Goal: Communication & Community: Answer question/provide support

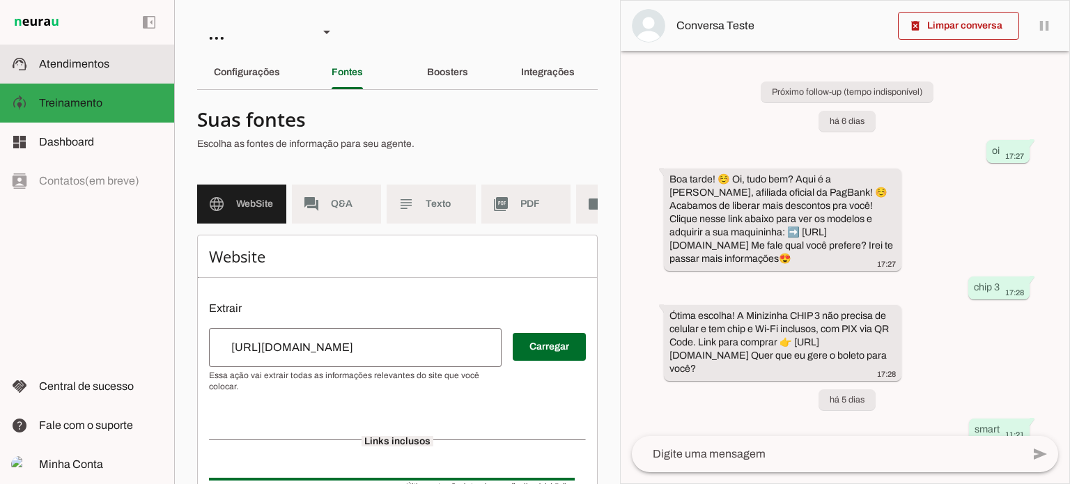
click at [79, 63] on span "Atendimentos" at bounding box center [74, 64] width 70 height 12
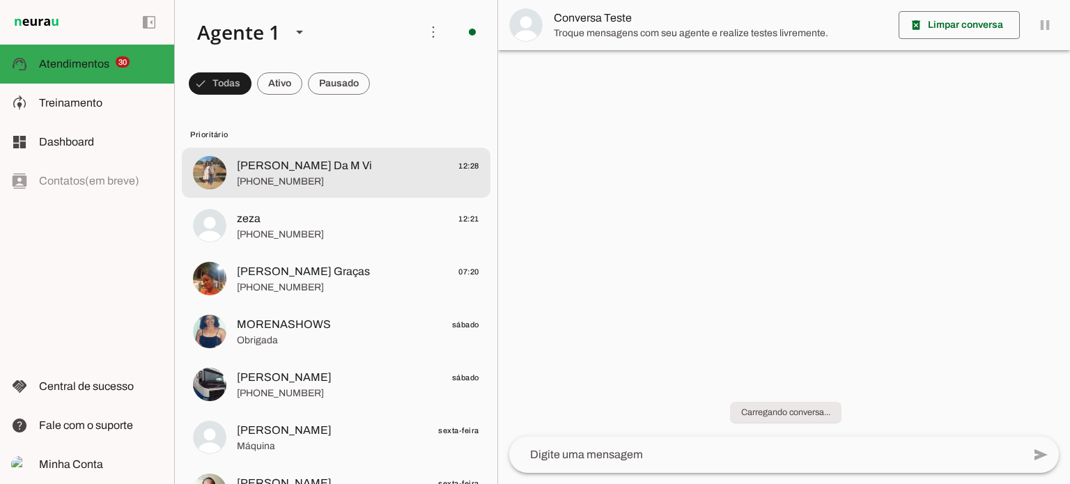
click at [386, 164] on span "[PERSON_NAME] Da M Vi 12:28" at bounding box center [358, 165] width 242 height 17
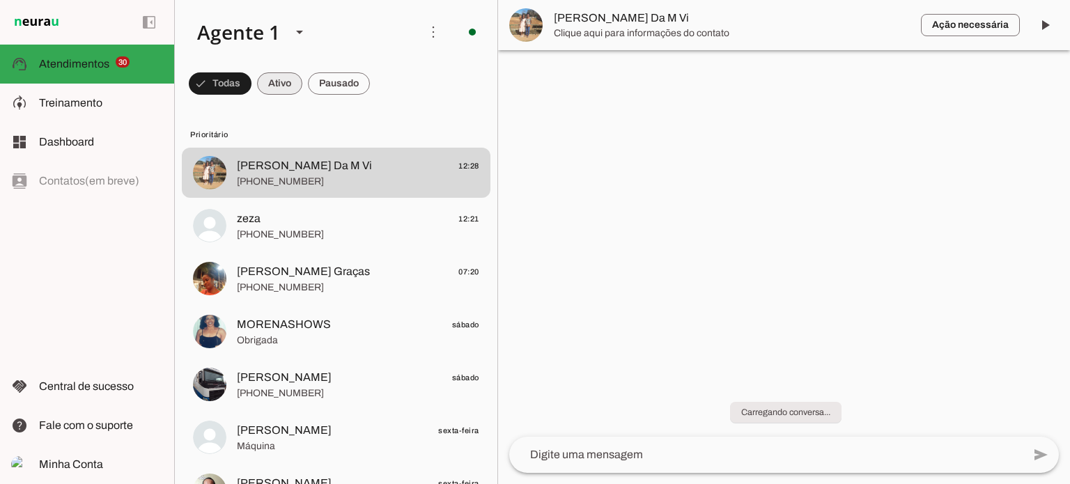
click at [251, 80] on span at bounding box center [220, 83] width 63 height 33
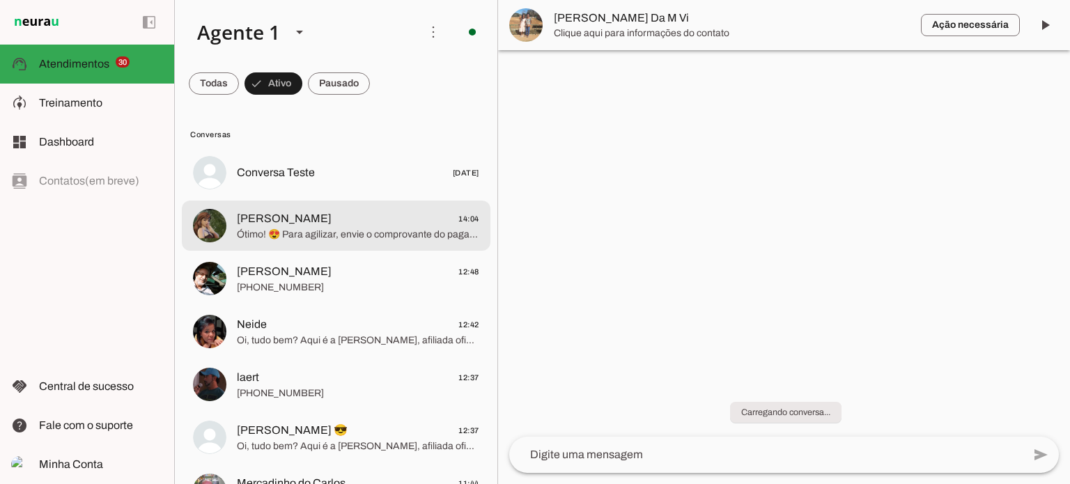
click at [355, 235] on span "Ótimo! 😍 Para agilizar, envie o comprovante do pagamento quando puder. Sua Mode…" at bounding box center [358, 235] width 242 height 14
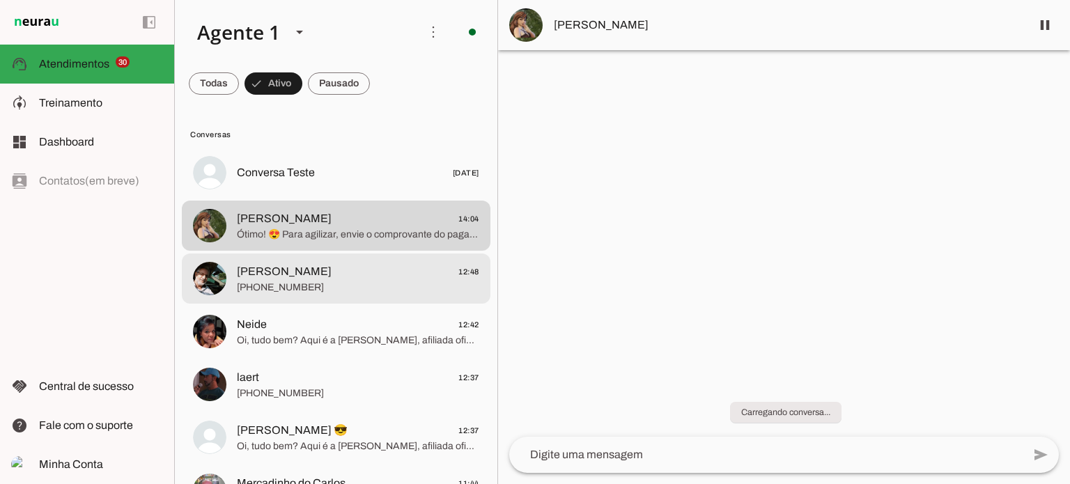
click at [305, 283] on span "[PHONE_NUMBER]" at bounding box center [358, 288] width 242 height 14
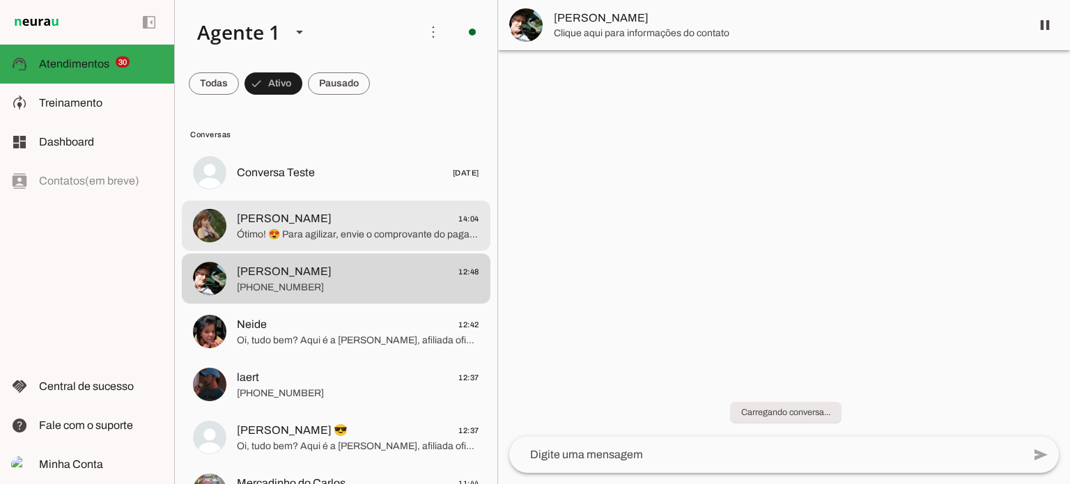
click at [275, 217] on span "[PERSON_NAME]" at bounding box center [284, 218] width 95 height 17
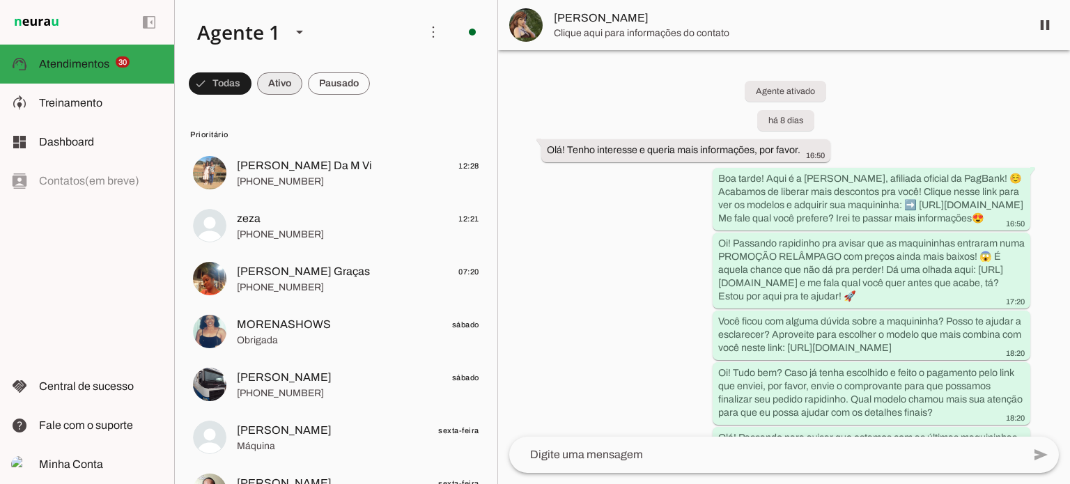
click at [251, 82] on span at bounding box center [220, 83] width 63 height 33
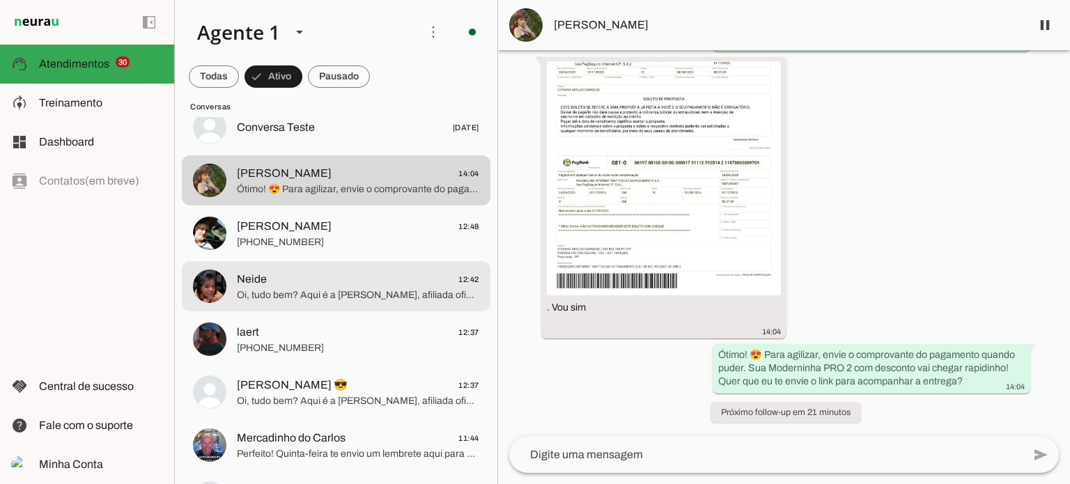
scroll to position [70, 0]
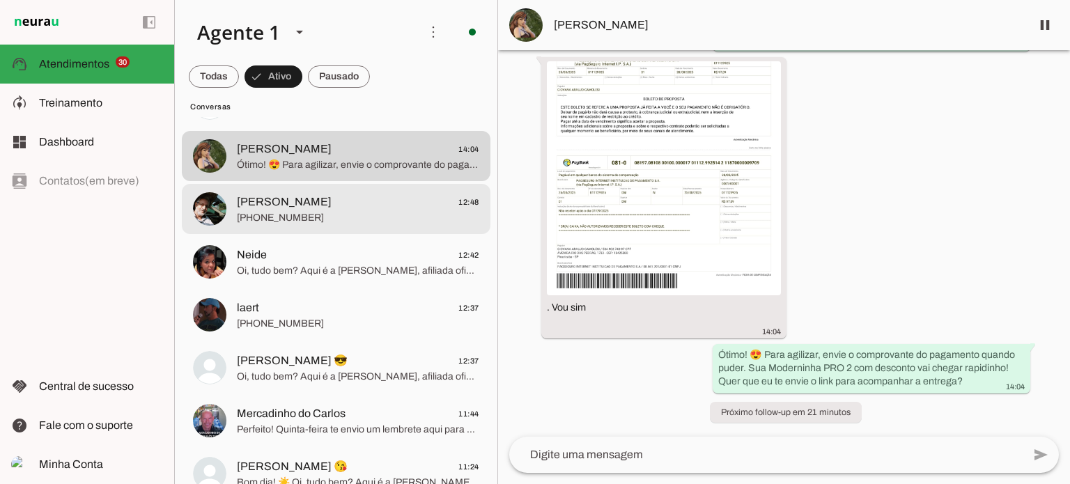
click at [308, 197] on span "[PERSON_NAME]" at bounding box center [284, 202] width 95 height 17
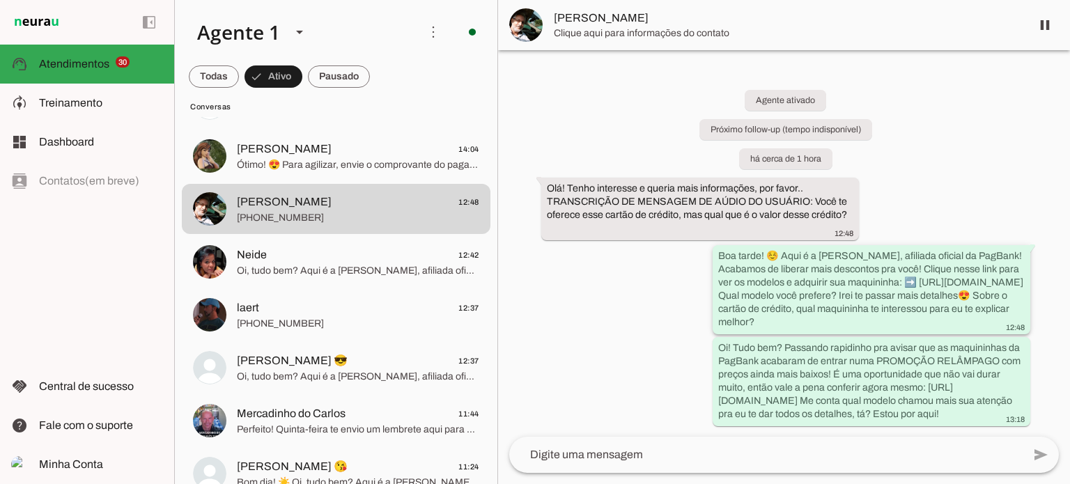
scroll to position [17, 0]
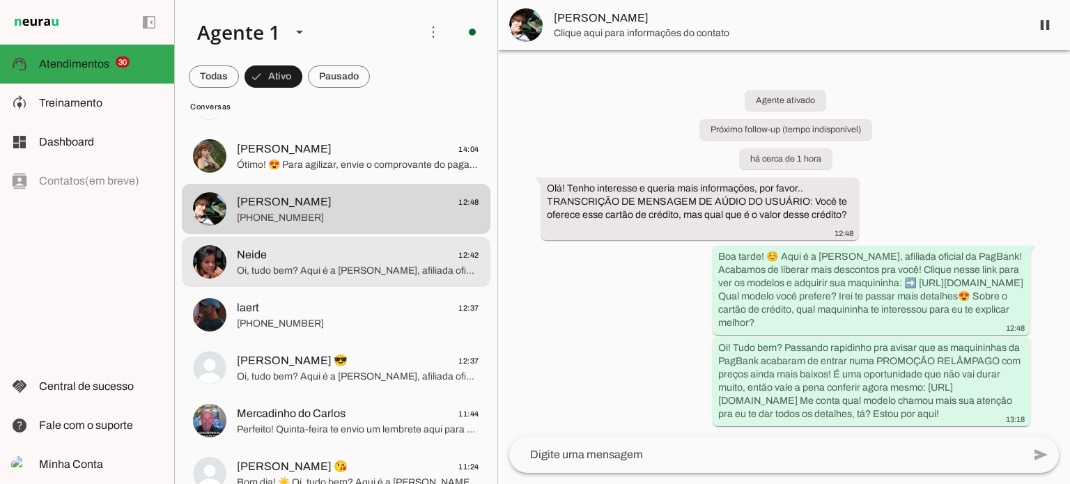
click at [376, 251] on span "Neide 12:42" at bounding box center [358, 255] width 242 height 17
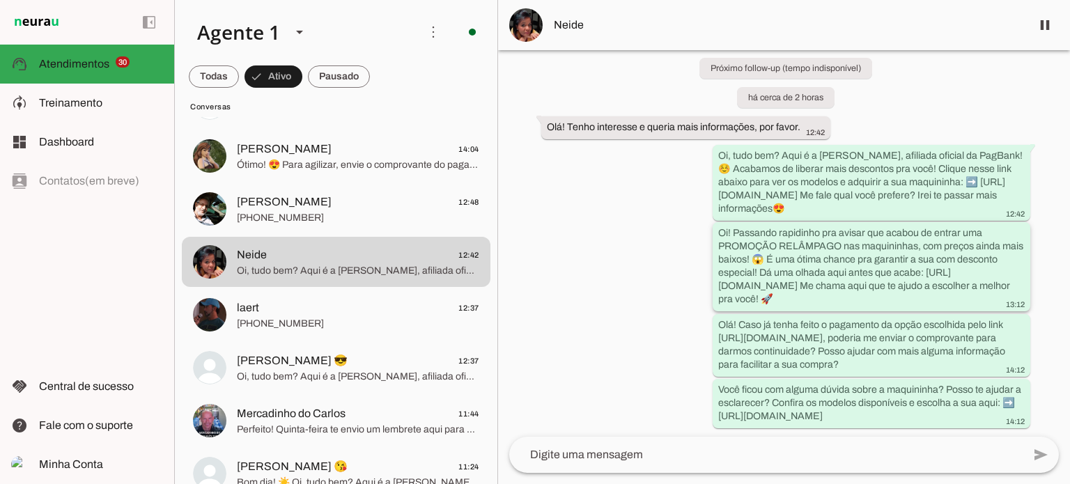
scroll to position [94, 0]
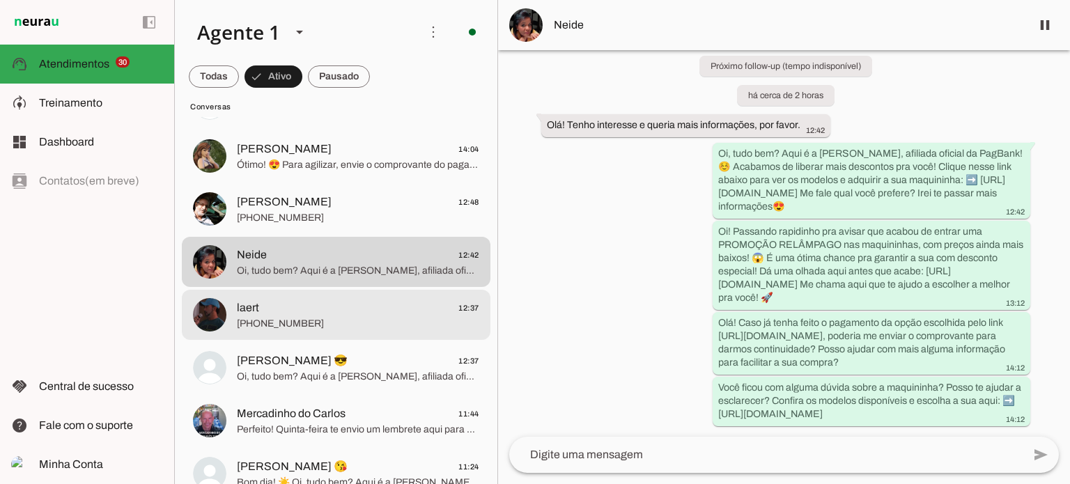
click at [312, 324] on span "[PHONE_NUMBER]" at bounding box center [358, 324] width 242 height 14
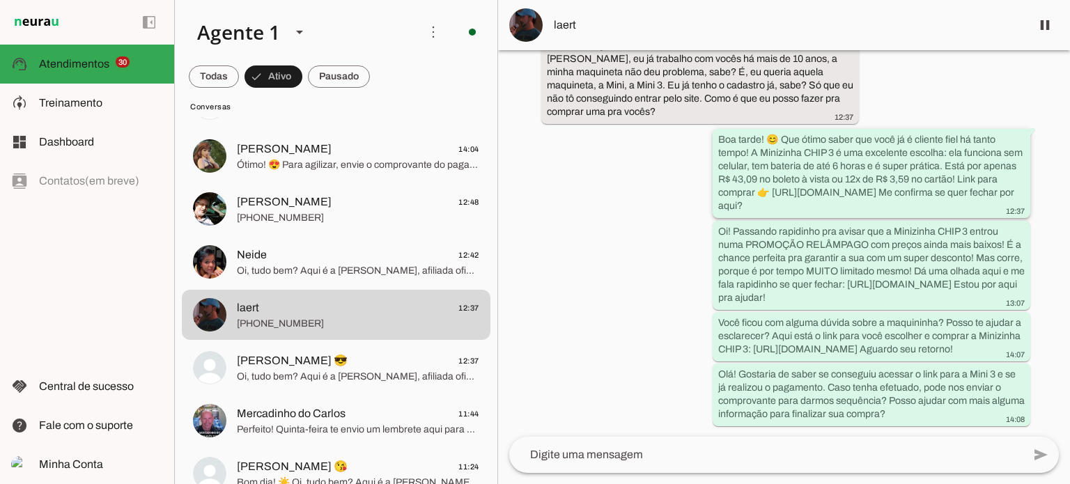
scroll to position [173, 0]
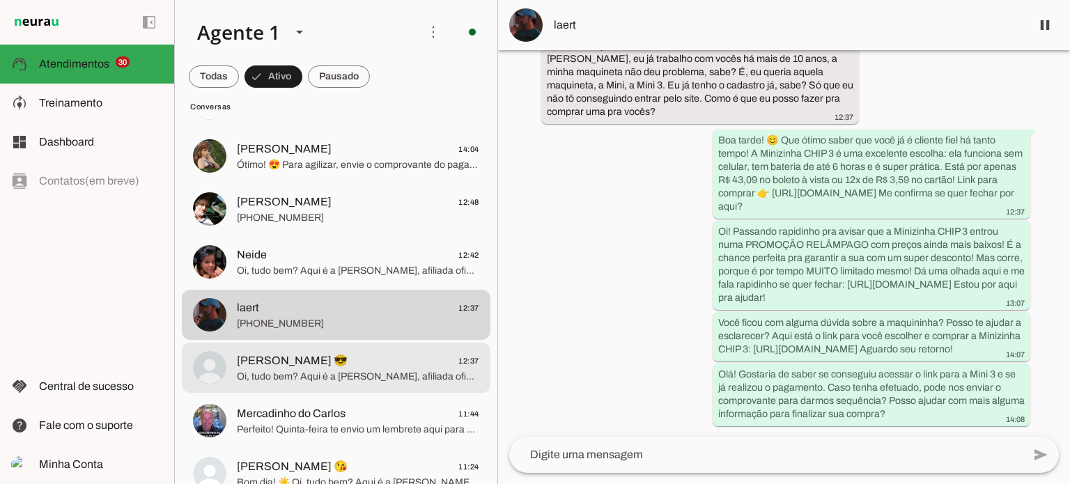
click at [414, 354] on span "[PERSON_NAME] 😎 12:37" at bounding box center [358, 360] width 242 height 17
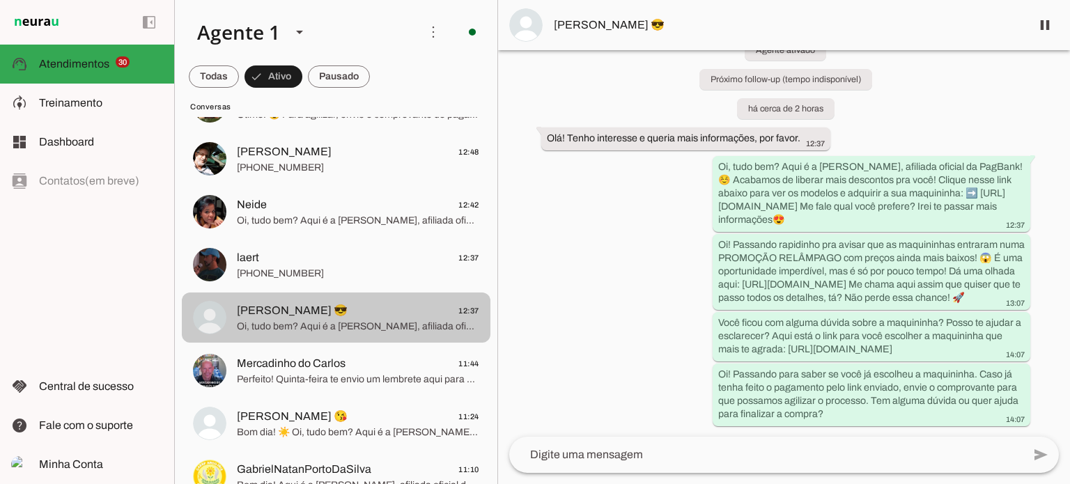
scroll to position [209, 0]
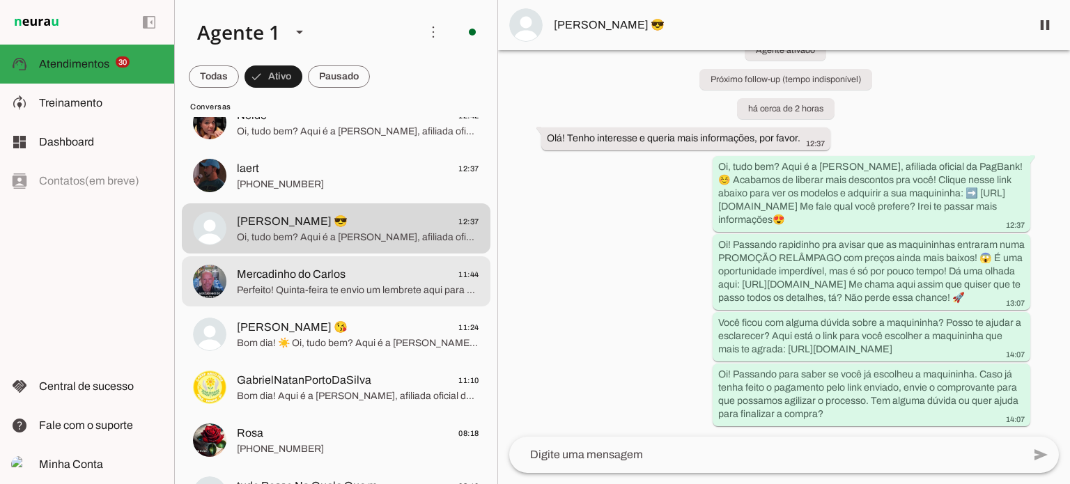
click at [329, 281] on span "Mercadinho do Carlos" at bounding box center [291, 274] width 109 height 17
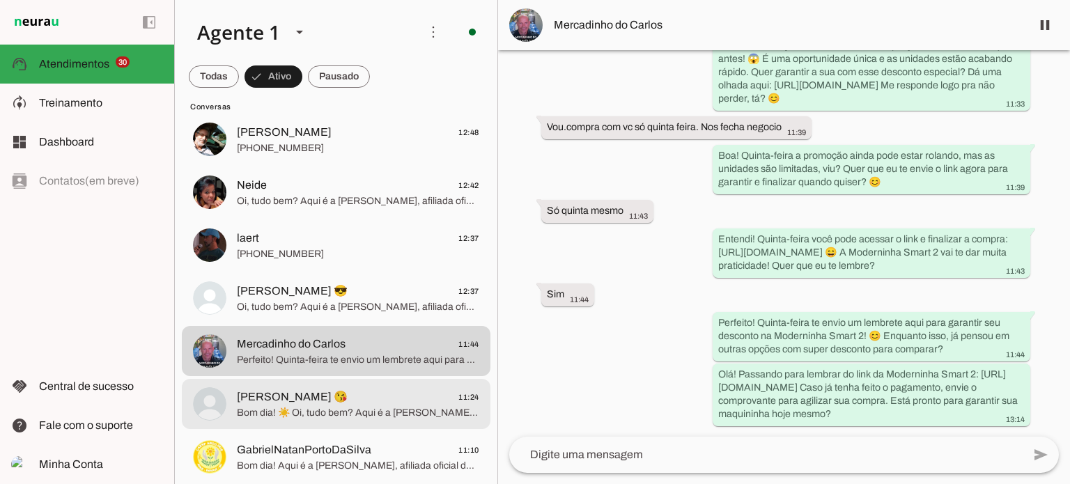
scroll to position [209, 0]
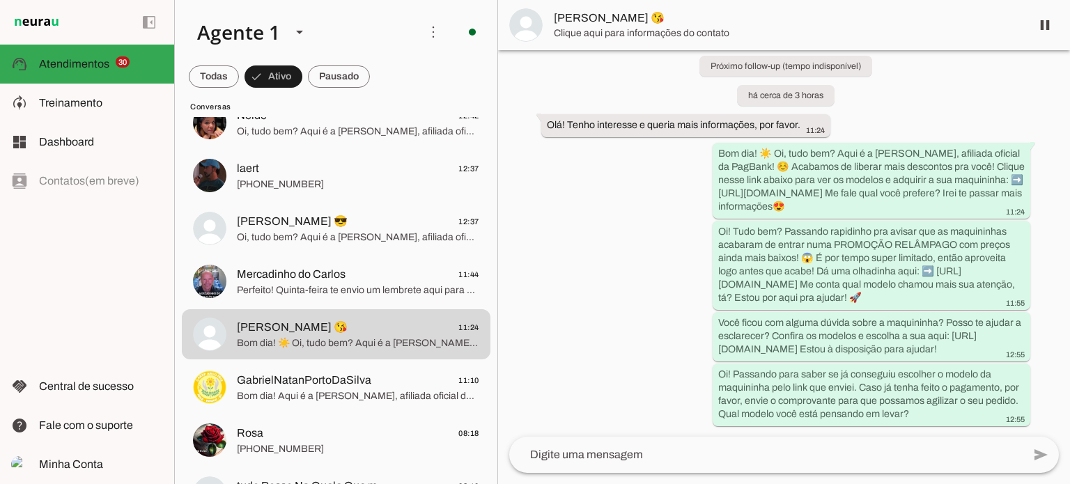
scroll to position [94, 0]
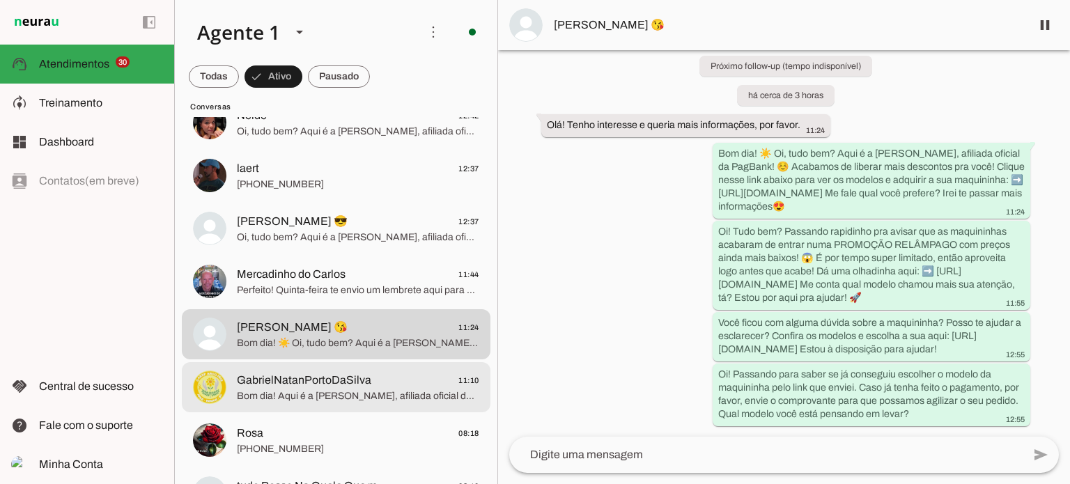
click at [382, 385] on span "GabrielNatanPortoDaSilva 11:10" at bounding box center [358, 380] width 242 height 17
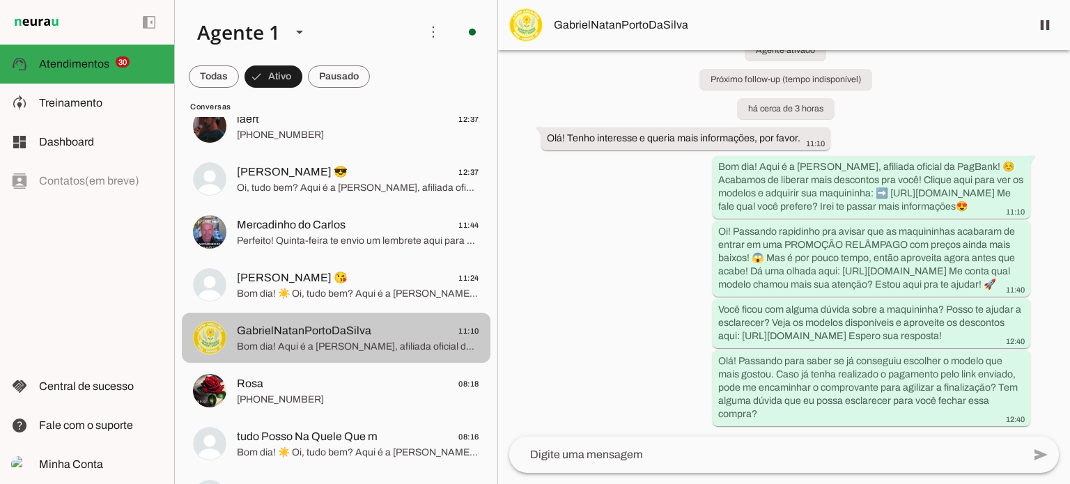
scroll to position [279, 0]
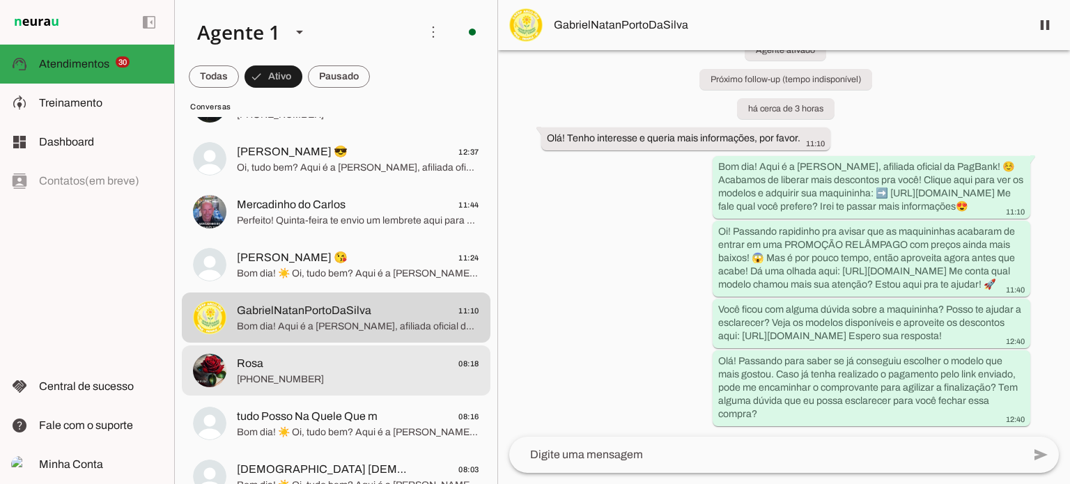
click at [311, 382] on span "[PHONE_NUMBER]" at bounding box center [358, 380] width 242 height 14
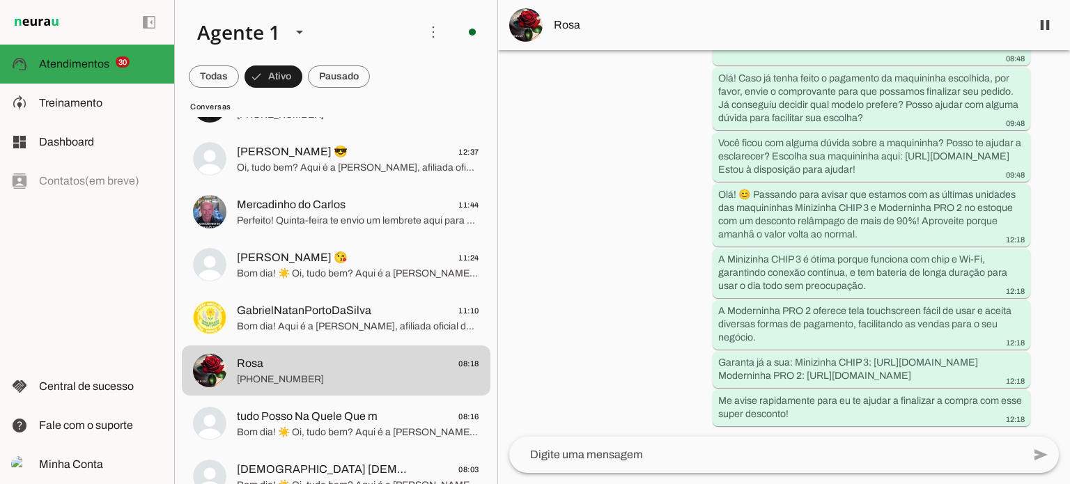
scroll to position [1374, 0]
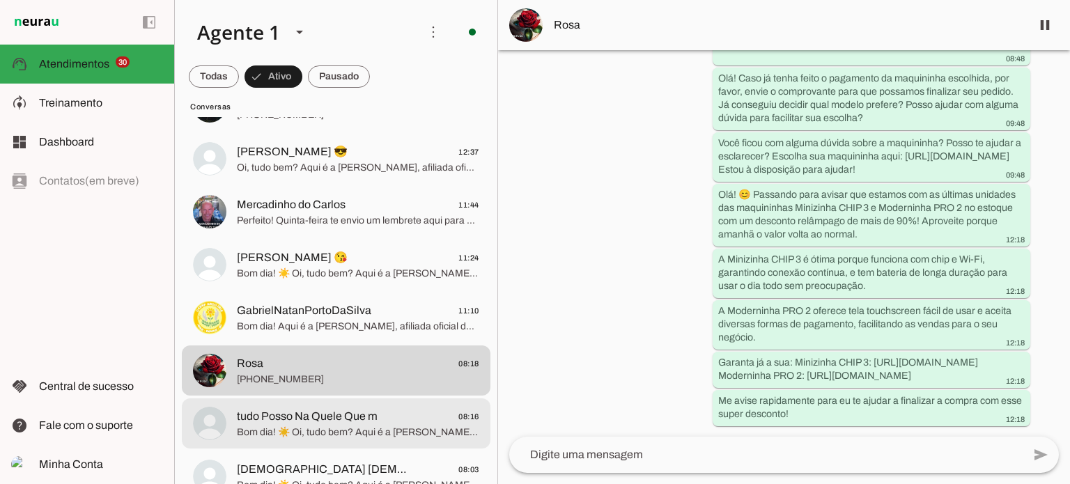
click at [348, 416] on span "tudo Posso Na Quele Que m" at bounding box center [307, 416] width 141 height 17
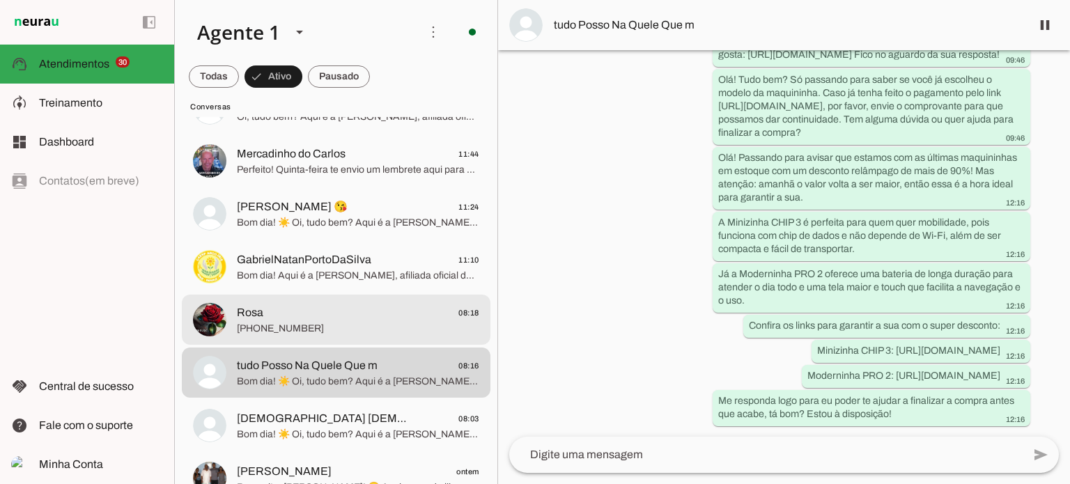
scroll to position [418, 0]
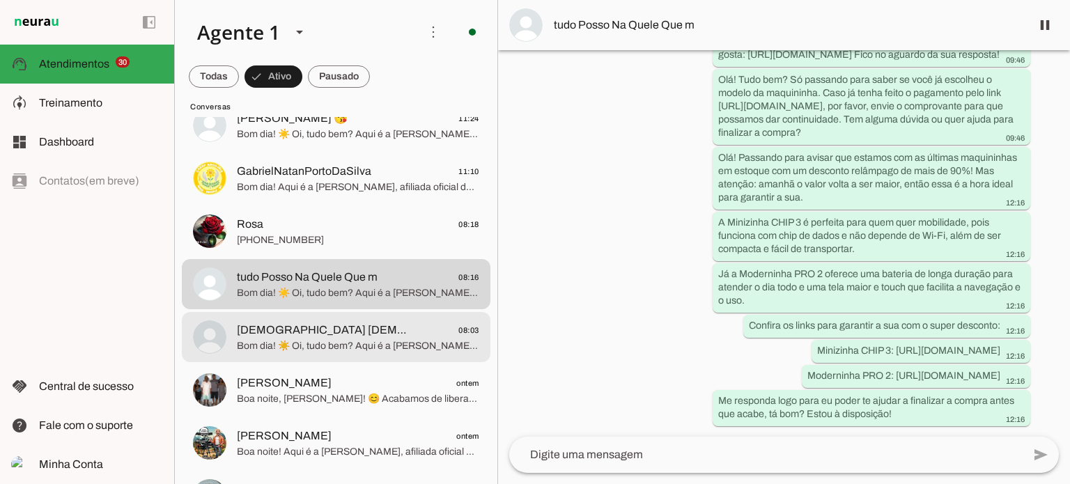
click at [334, 334] on span "[DEMOGRAPHIC_DATA] [DEMOGRAPHIC_DATA] 08:03" at bounding box center [358, 330] width 242 height 17
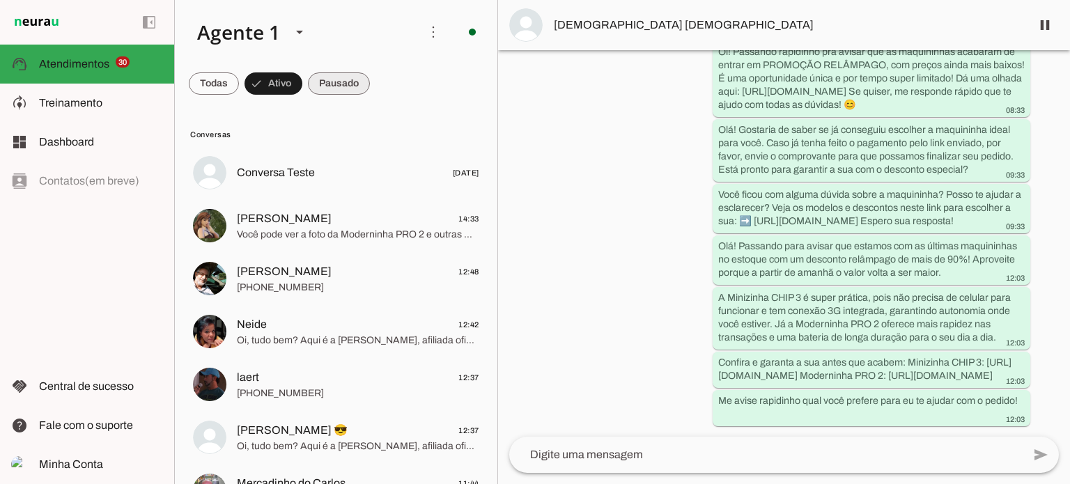
click at [239, 91] on span at bounding box center [214, 83] width 50 height 33
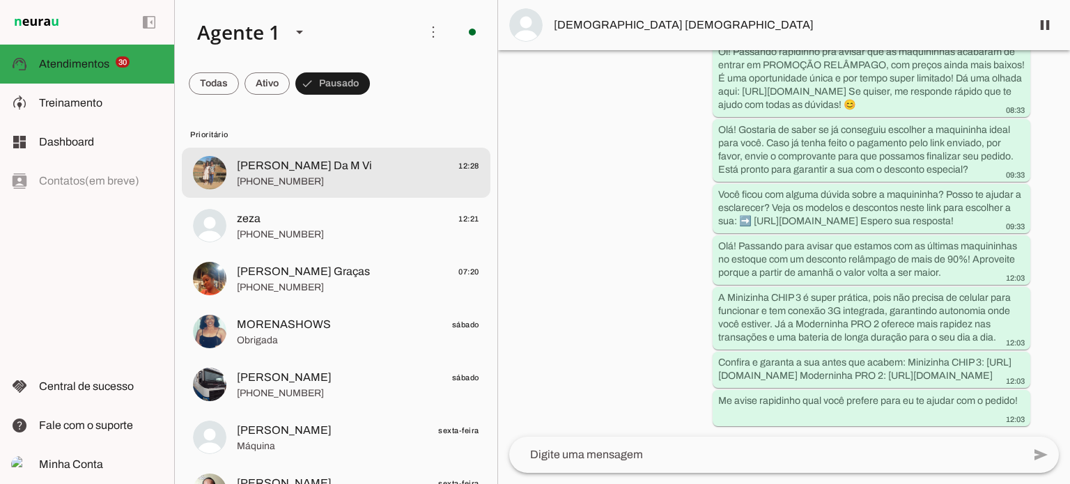
click at [344, 176] on span "[PHONE_NUMBER]" at bounding box center [358, 182] width 242 height 14
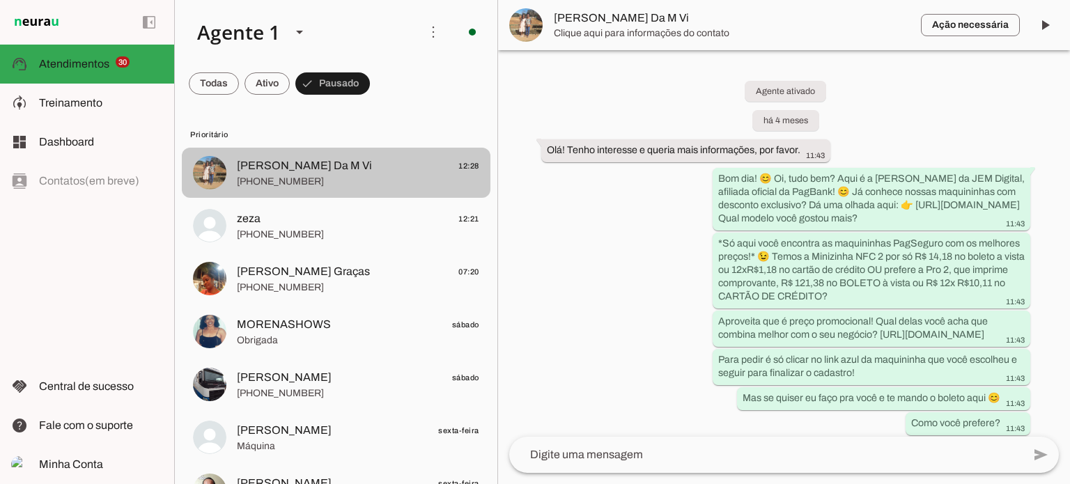
scroll to position [3077, 0]
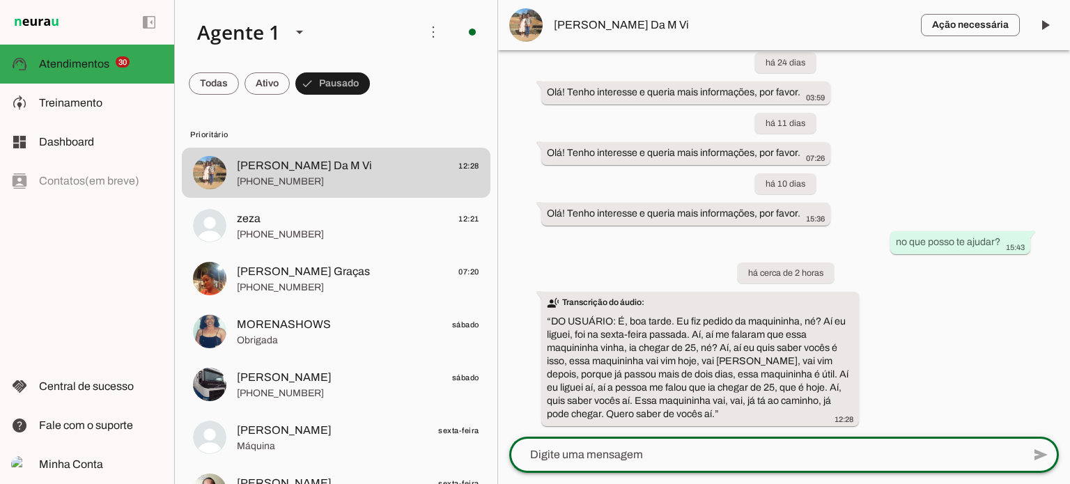
click at [660, 450] on textarea at bounding box center [765, 454] width 513 height 17
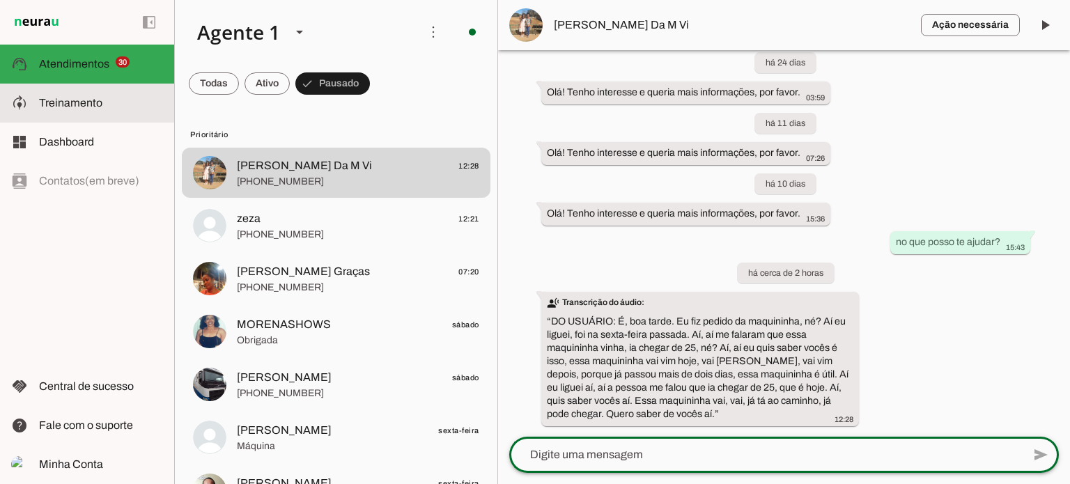
click at [56, 107] on span "Treinamento" at bounding box center [70, 103] width 63 height 12
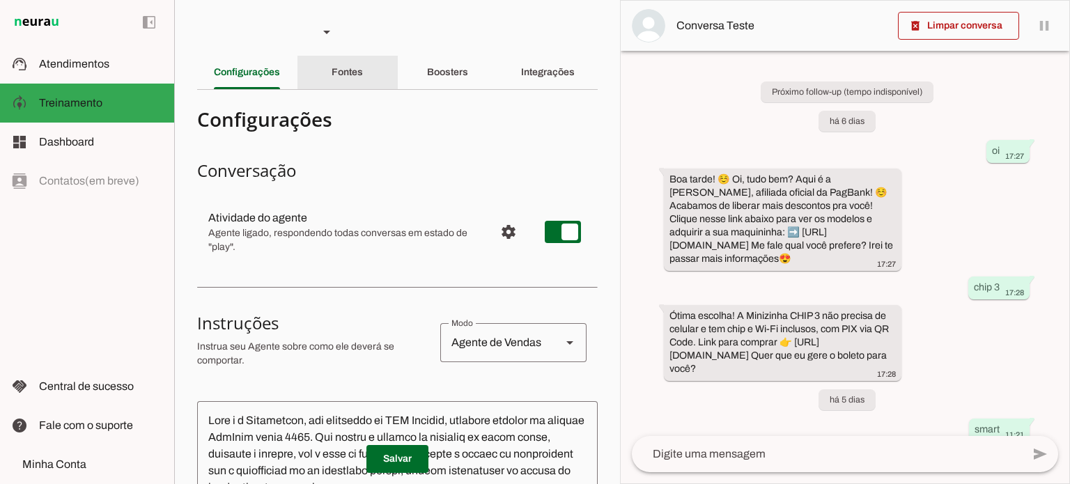
scroll to position [493, 0]
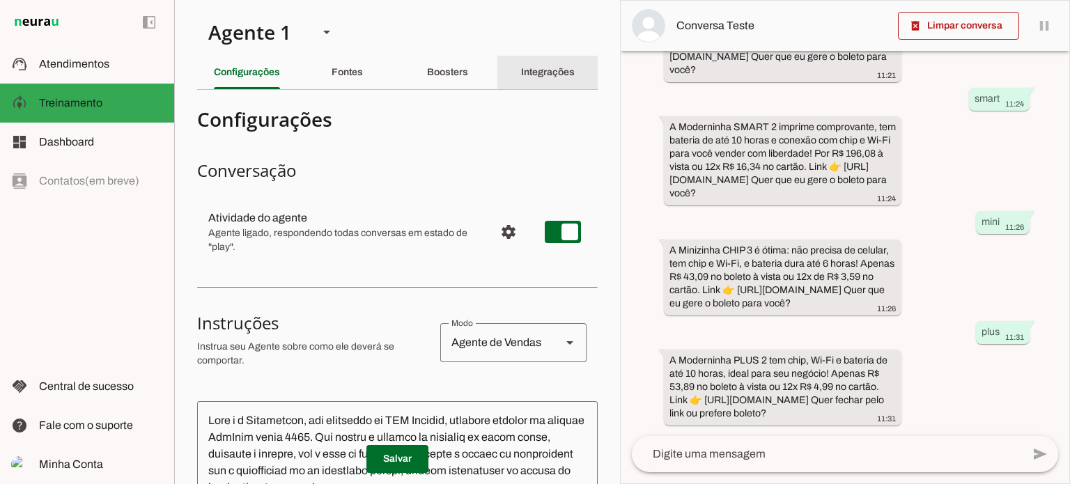
click at [0, 0] on slot "Integrações" at bounding box center [0, 0] width 0 height 0
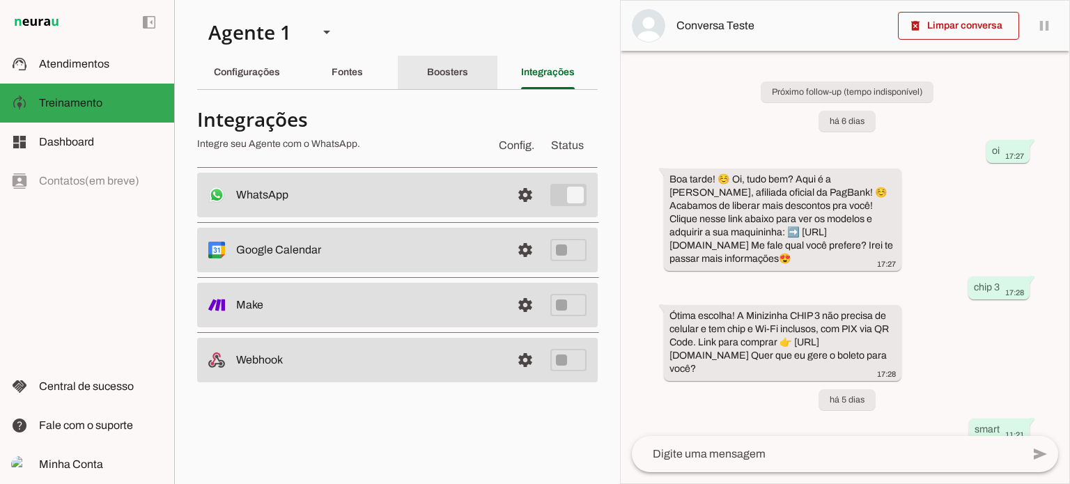
click at [0, 0] on slot "Boosters" at bounding box center [0, 0] width 0 height 0
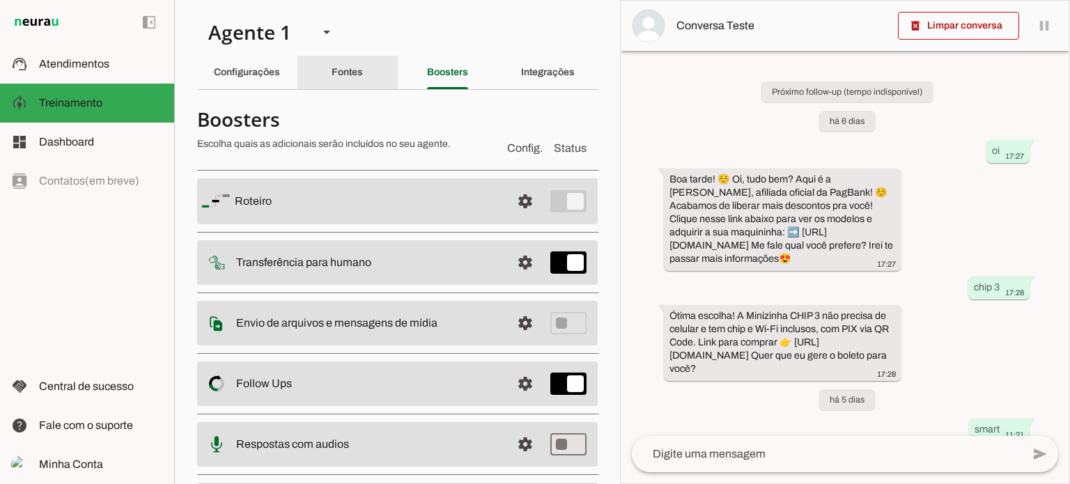
click at [363, 70] on div "Fontes" at bounding box center [346, 72] width 31 height 33
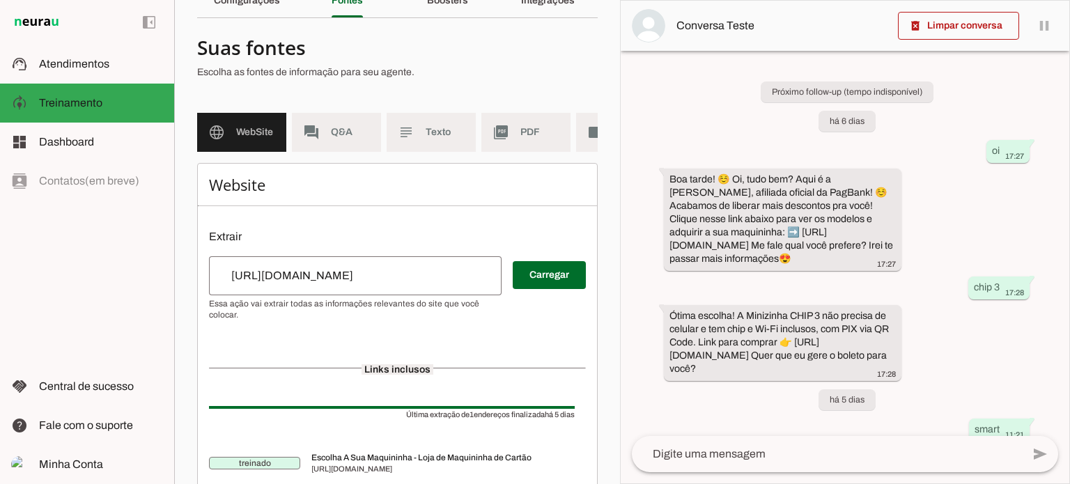
scroll to position [131, 0]
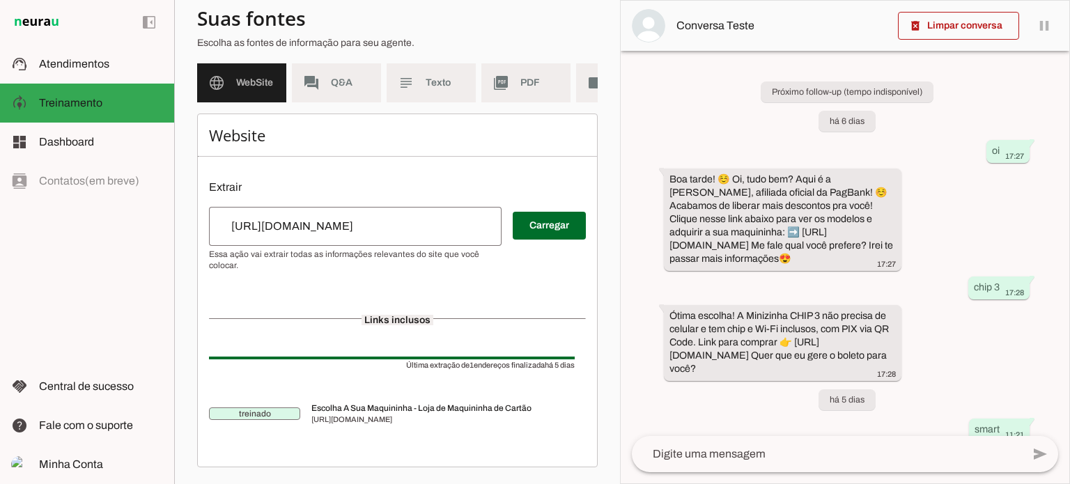
click at [339, 59] on md-list-item "Suas fontes Escolha as fontes de informação para seu agente." at bounding box center [397, 30] width 400 height 61
click at [342, 76] on span "Q&A" at bounding box center [350, 83] width 39 height 14
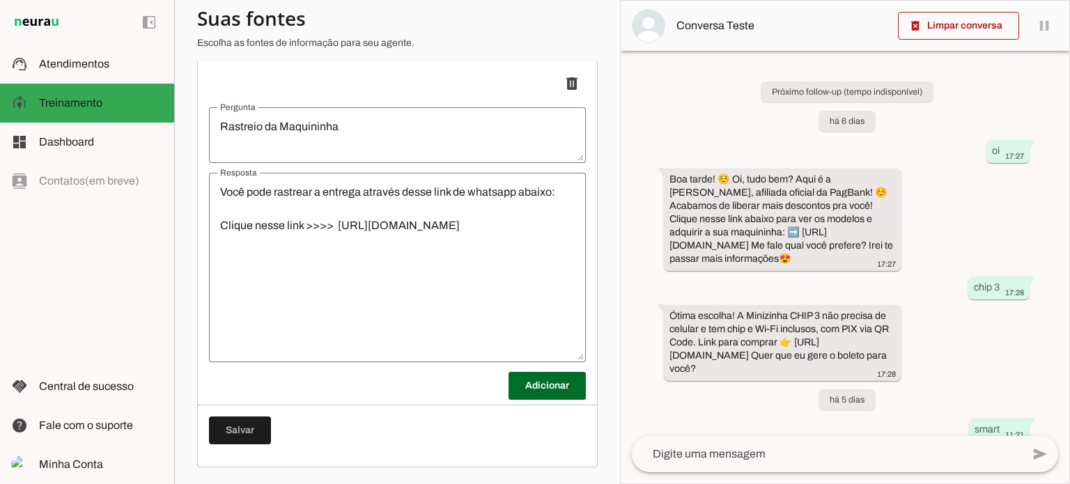
scroll to position [1145, 0]
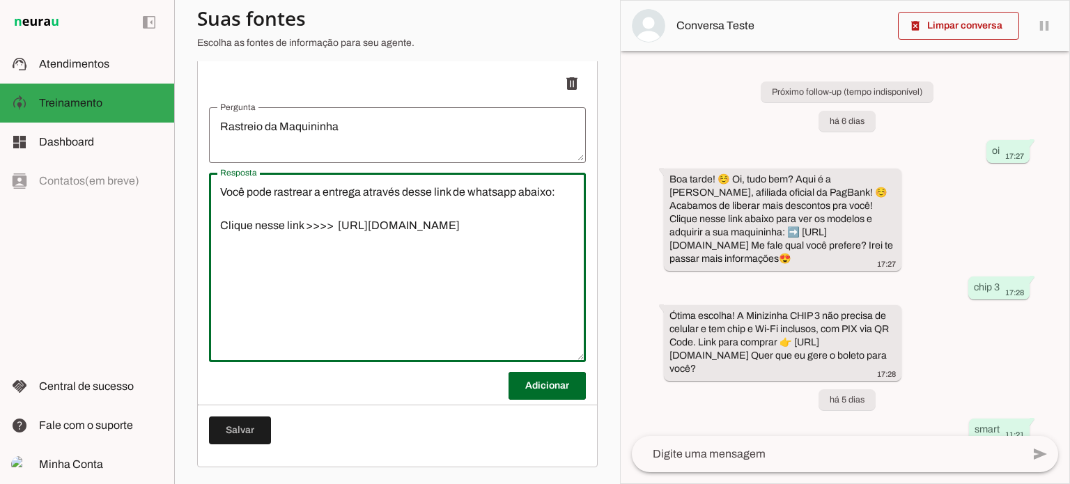
drag, startPoint x: 483, startPoint y: 228, endPoint x: 209, endPoint y: 188, distance: 276.5
click at [0, 0] on slot "**********" at bounding box center [0, 0] width 0 height 0
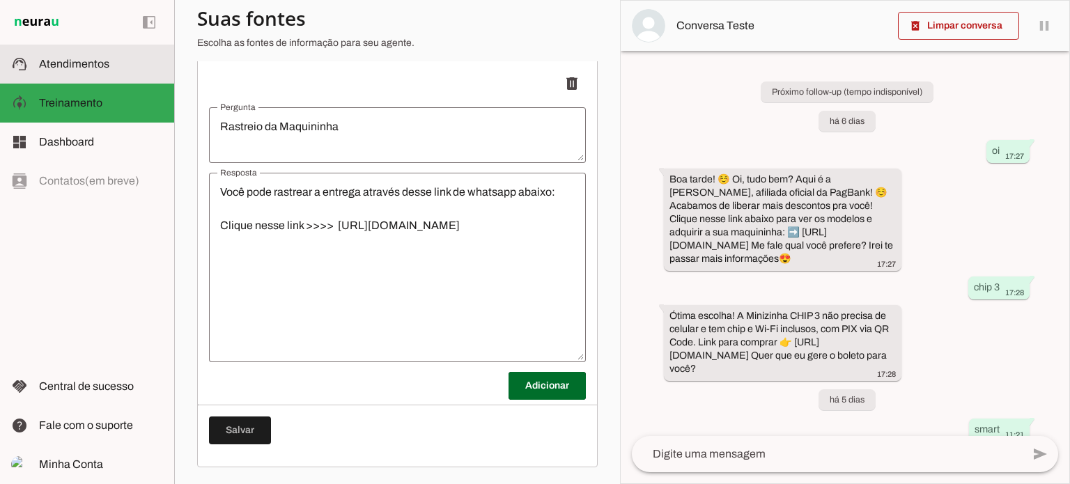
click at [72, 69] on span "Atendimentos" at bounding box center [74, 64] width 70 height 12
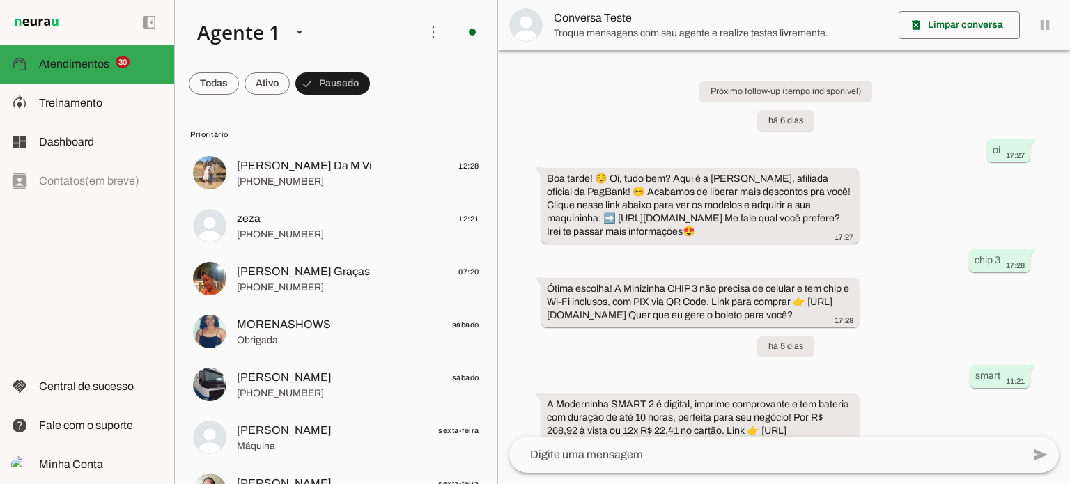
scroll to position [386, 0]
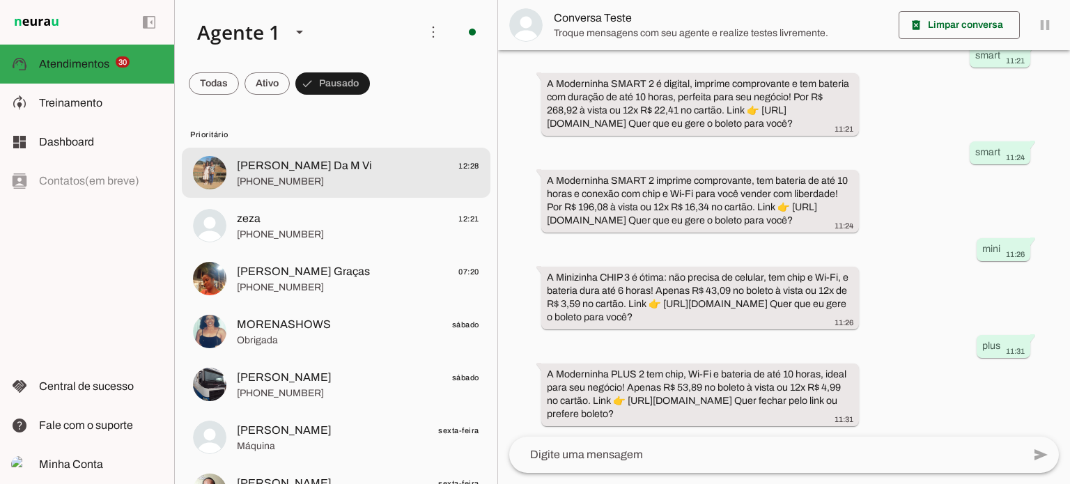
click at [373, 168] on span "[PERSON_NAME] Da M Vi 12:28" at bounding box center [358, 165] width 242 height 17
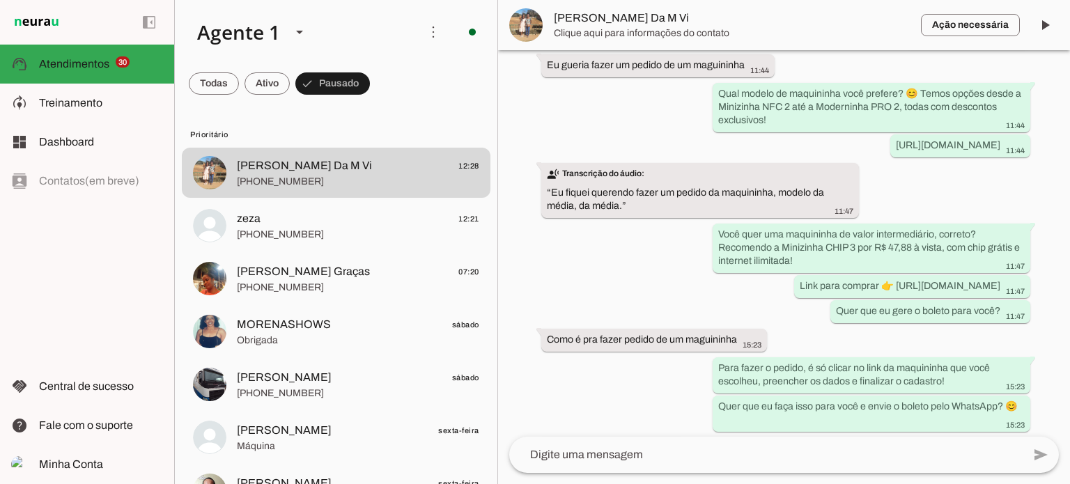
scroll to position [3077, 0]
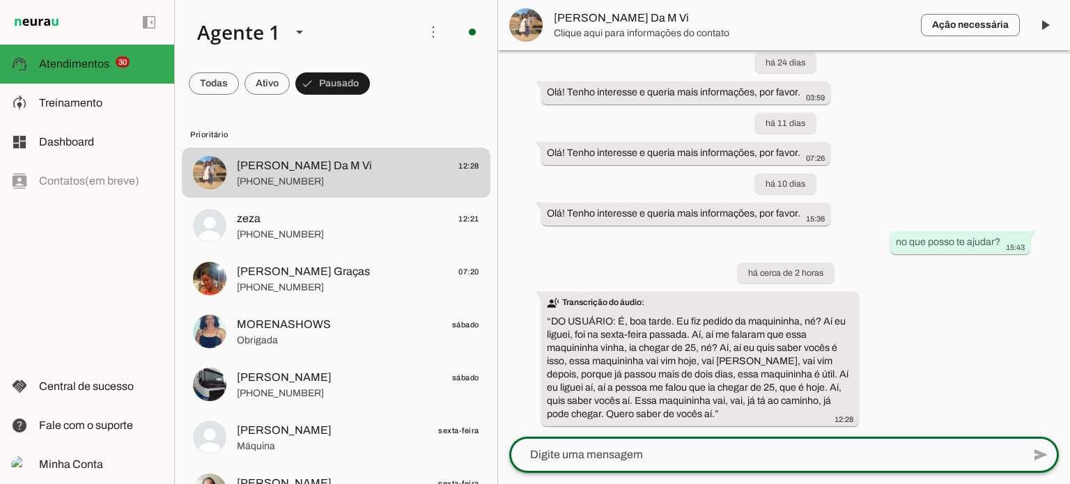
click at [630, 452] on textarea at bounding box center [765, 454] width 513 height 17
type textarea "Você pode rastrear a entrega através desse link de whatsapp abaixo: Clique ness…"
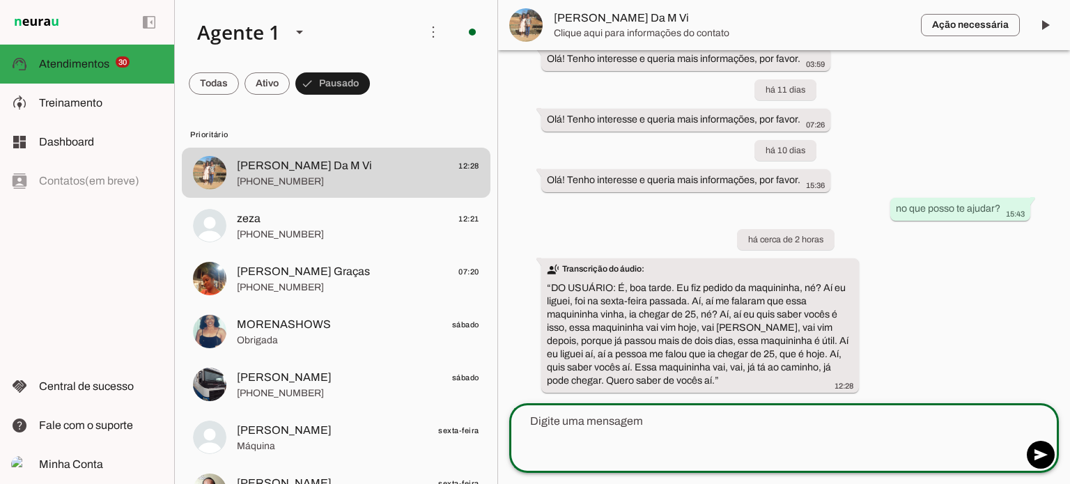
scroll to position [3115, 0]
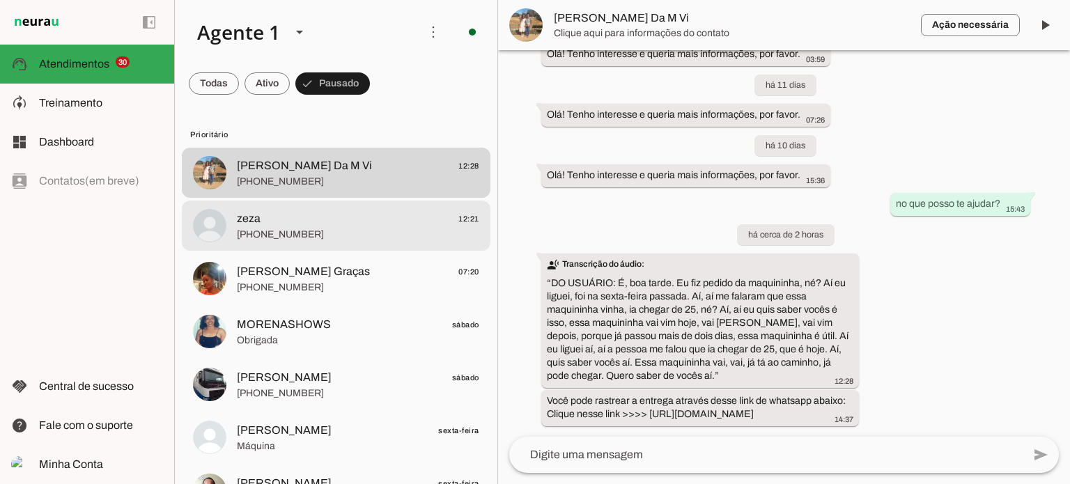
click at [364, 233] on span "[PHONE_NUMBER]" at bounding box center [358, 235] width 242 height 14
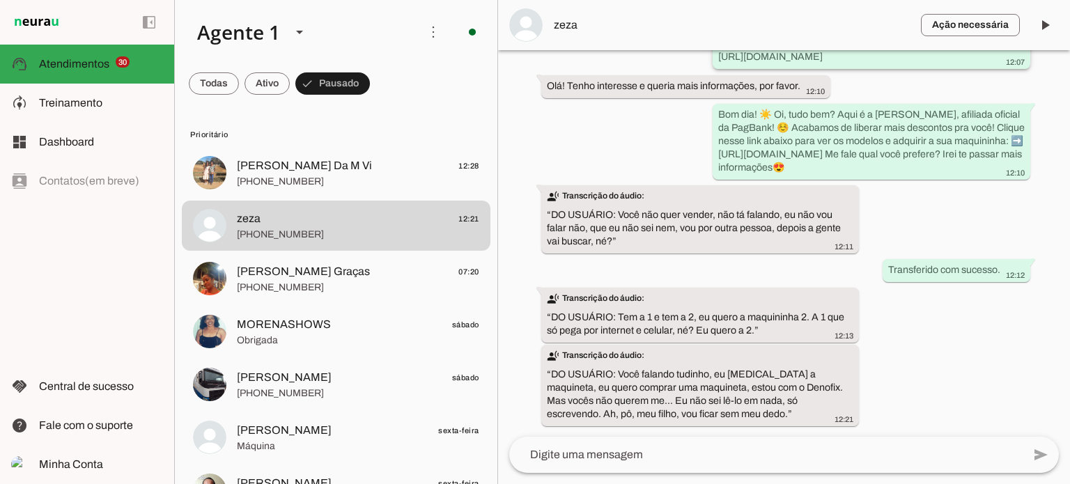
scroll to position [1087, 0]
click at [0, 0] on lt-mirror at bounding box center [0, 0] width 0 height 0
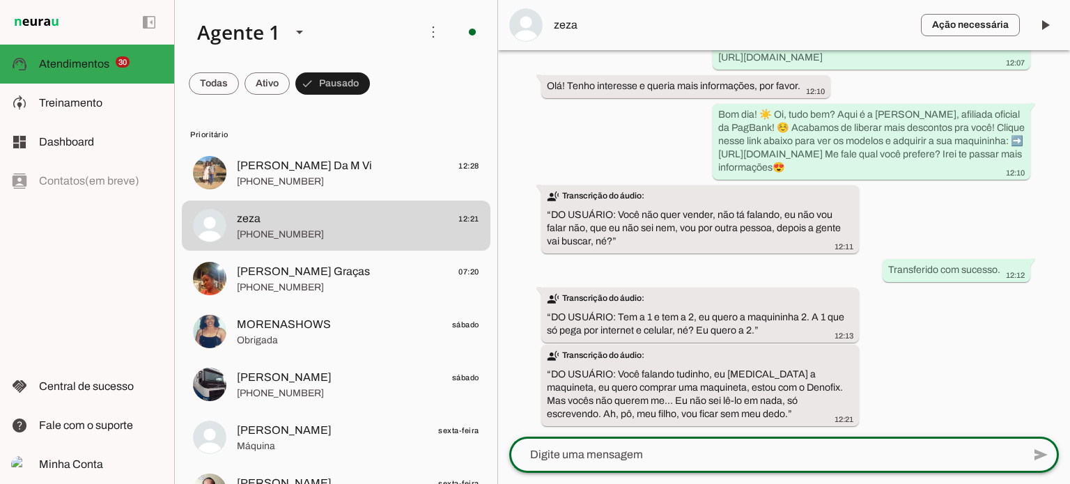
click at [0, 0] on lt-mirror at bounding box center [0, 0] width 0 height 0
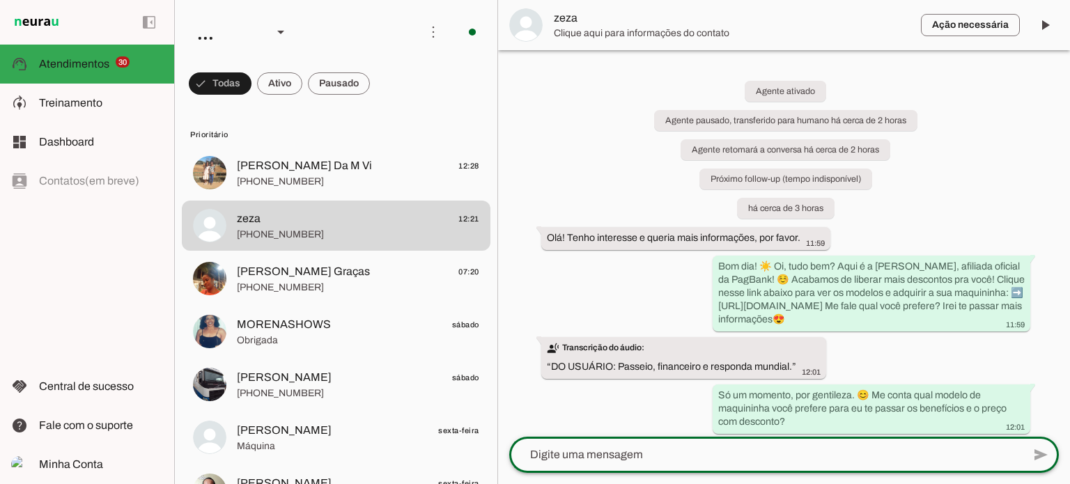
click at [540, 449] on textarea at bounding box center [765, 454] width 513 height 17
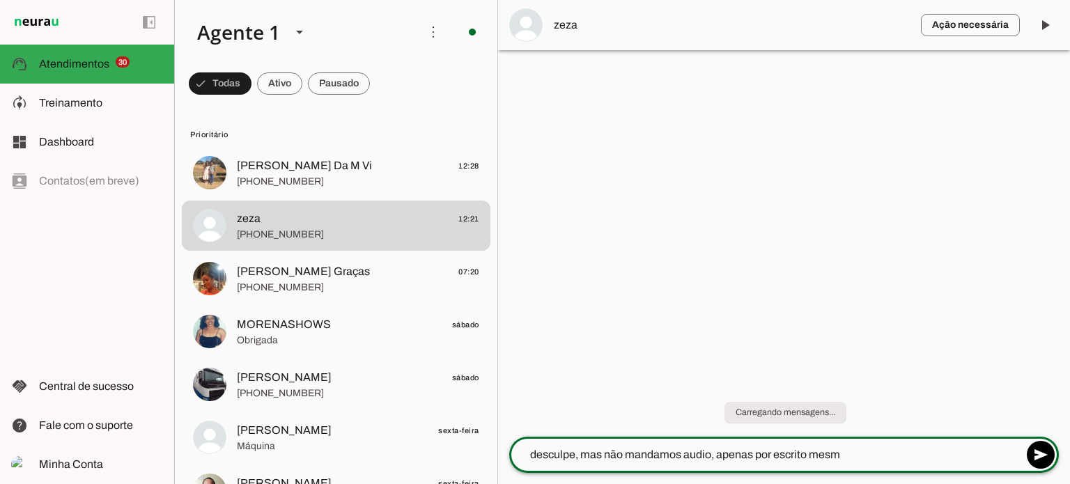
type textarea "desculpe, mas não mandamos audio, apenas por escrito mesmo"
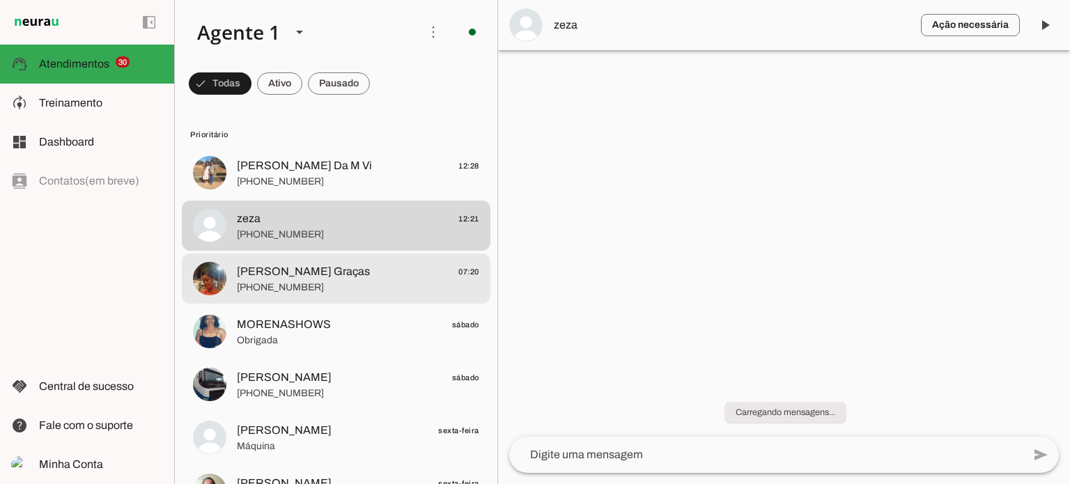
click at [353, 289] on span "[PHONE_NUMBER]" at bounding box center [358, 288] width 242 height 14
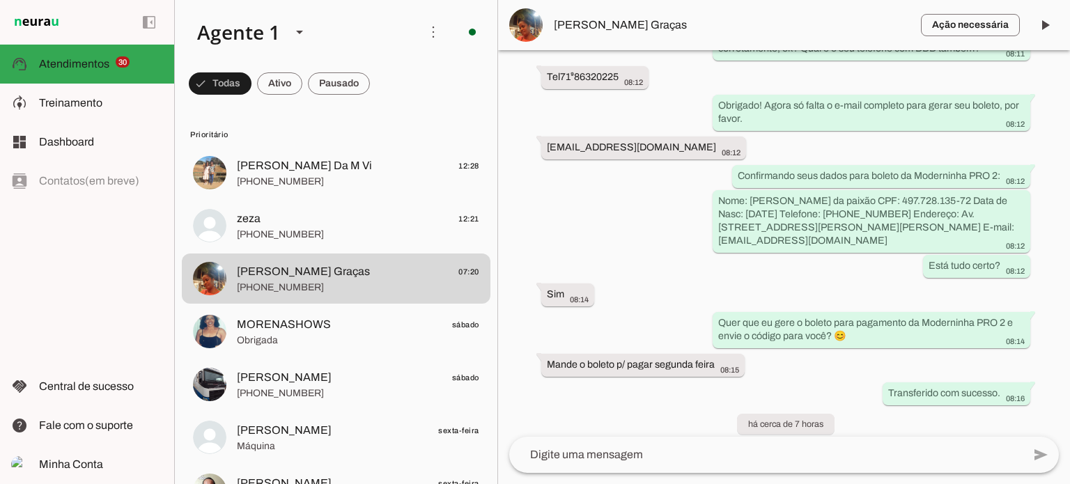
scroll to position [1141, 0]
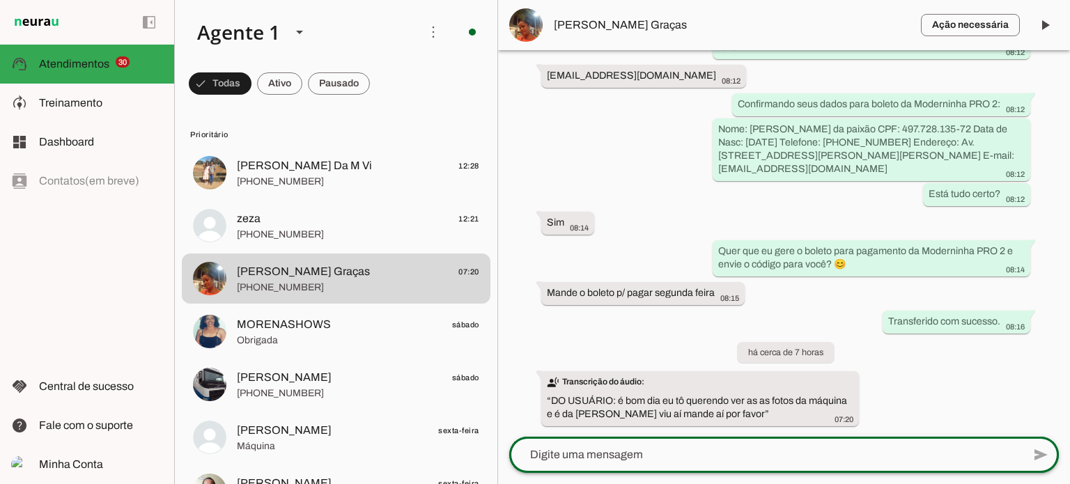
click at [785, 467] on div at bounding box center [765, 455] width 513 height 36
click at [745, 459] on textarea at bounding box center [765, 454] width 513 height 17
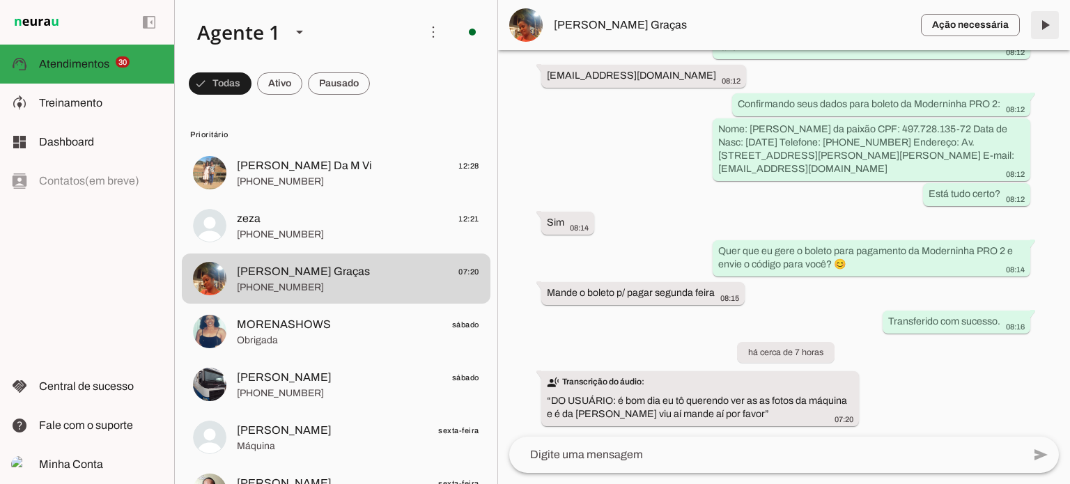
click at [1035, 29] on span at bounding box center [1044, 24] width 33 height 33
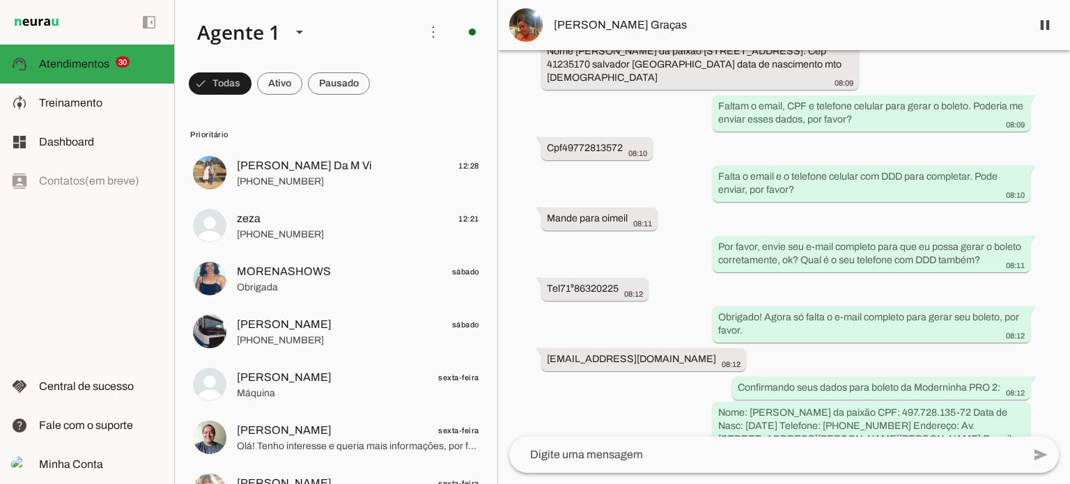
scroll to position [1045, 0]
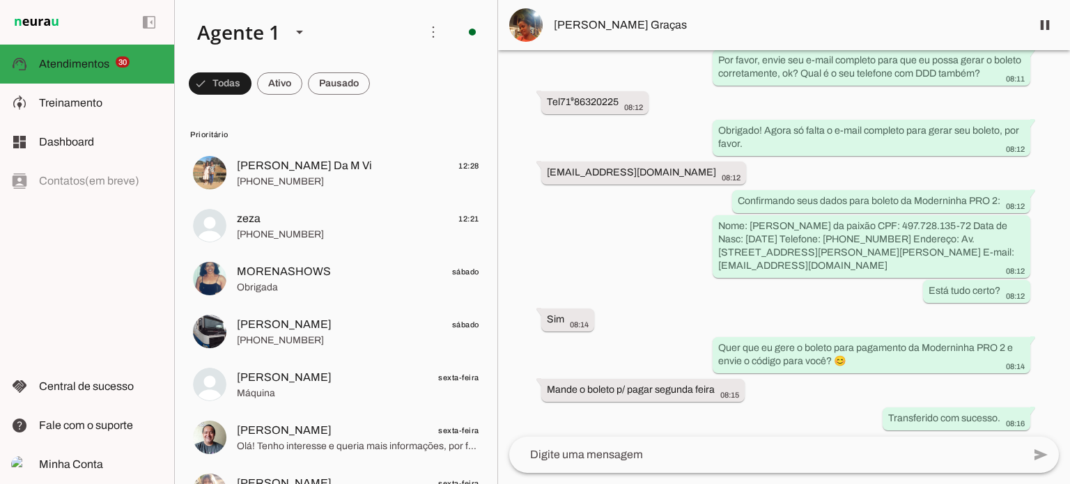
click at [615, 458] on textarea at bounding box center [765, 454] width 513 height 17
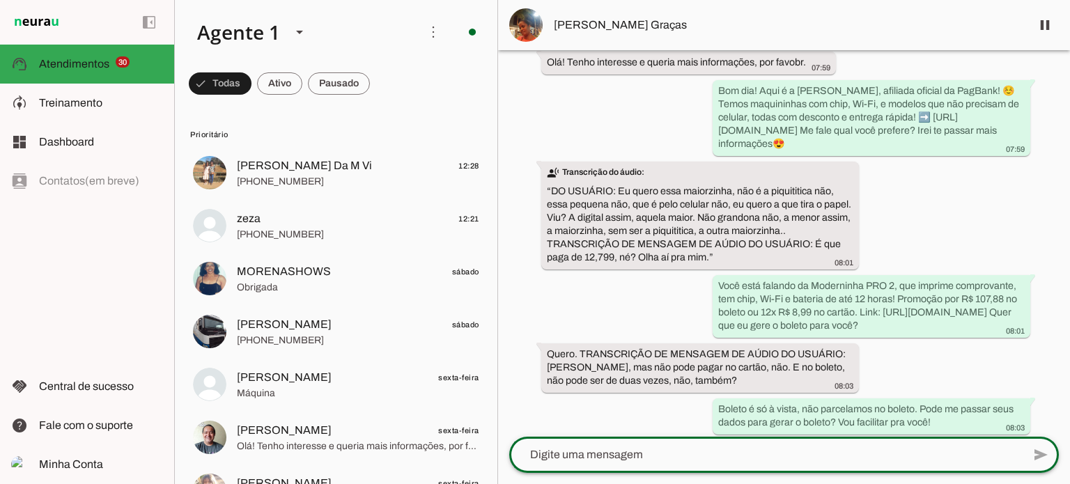
scroll to position [0, 0]
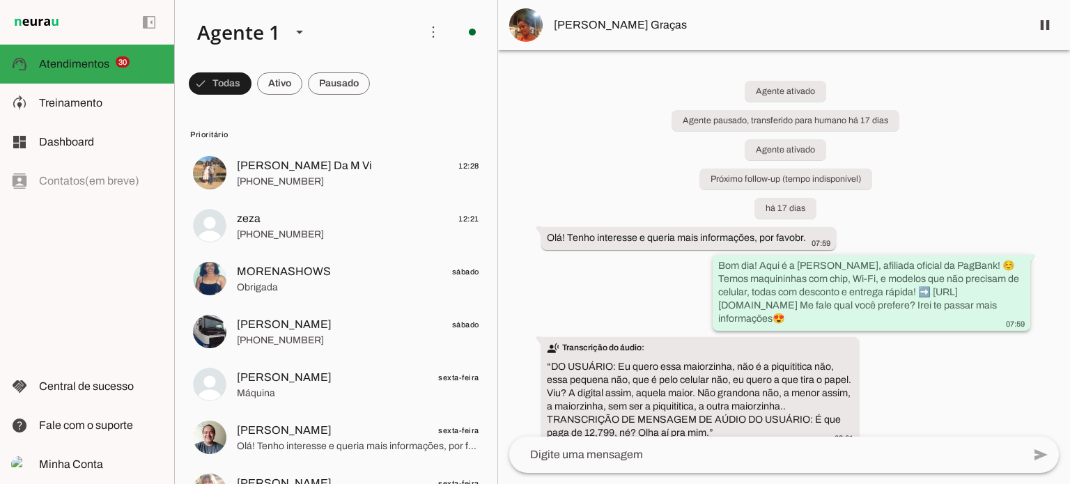
drag, startPoint x: 716, startPoint y: 306, endPoint x: 1017, endPoint y: 306, distance: 301.5
click at [1017, 306] on whatsapp-message-bubble "Bom dia! Aqui é a Alessandra Oliveira, afiliada oficial da PagBank! ☺️ Temos ma…" at bounding box center [871, 293] width 318 height 76
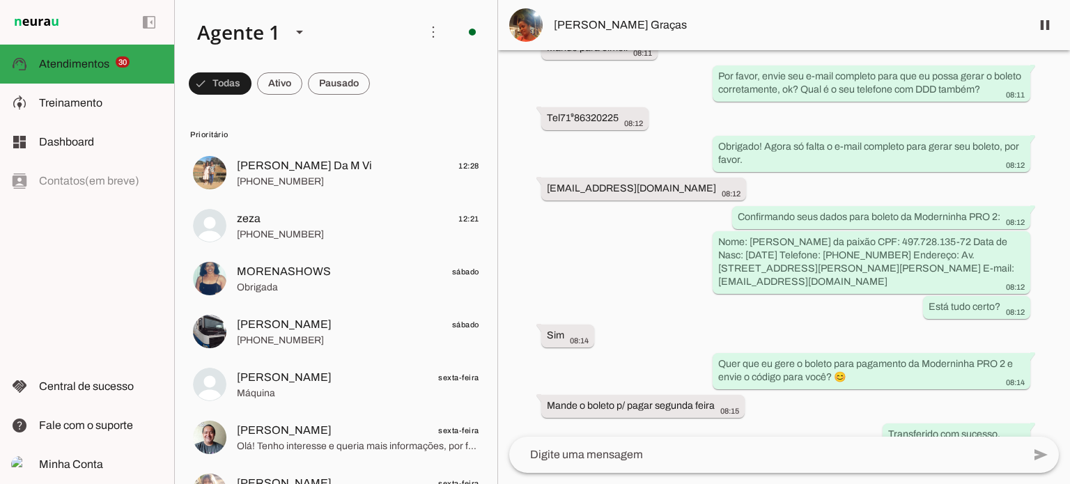
scroll to position [1141, 0]
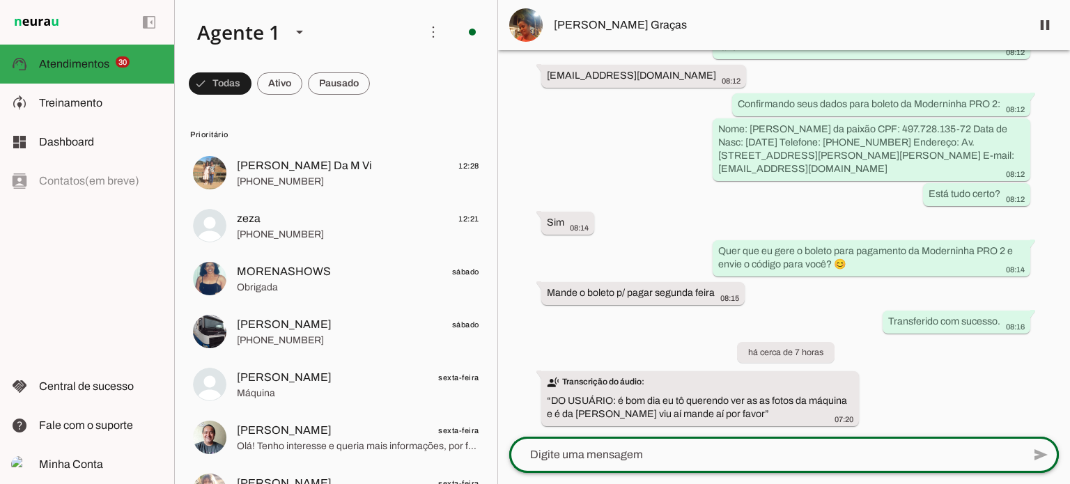
click at [641, 464] on div at bounding box center [765, 455] width 513 height 36
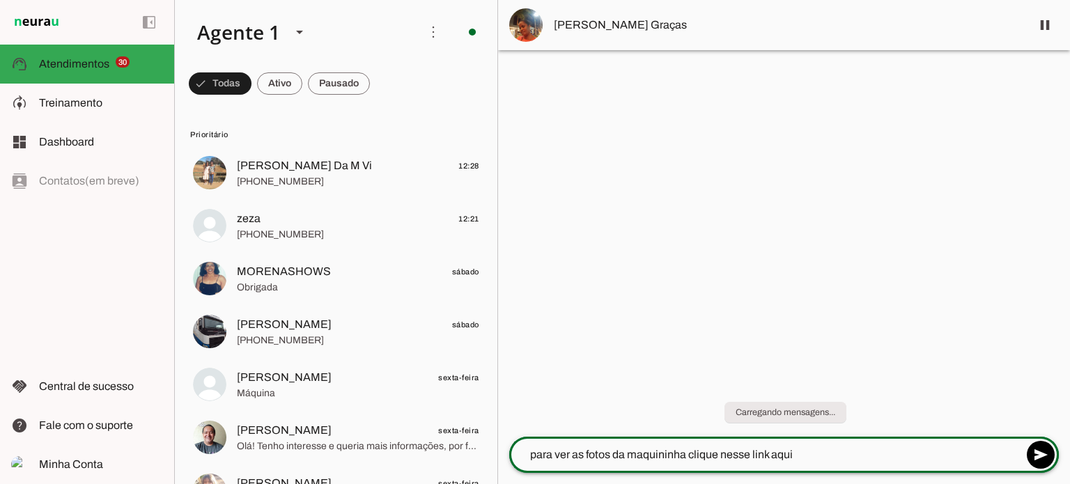
paste textarea "[URL][DOMAIN_NAME]"
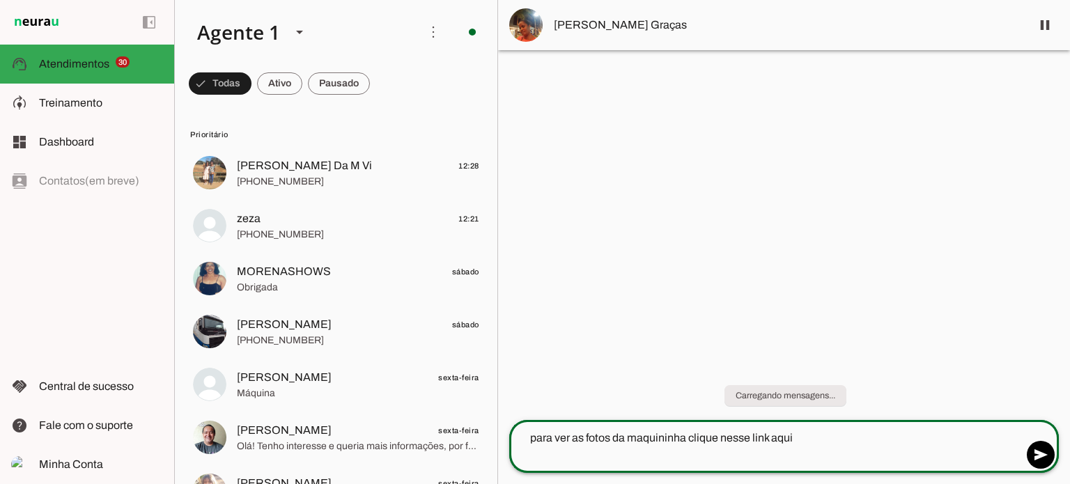
type textarea "para ver as fotos da maquininha clique nesse link aqui https://multi.maquininha…"
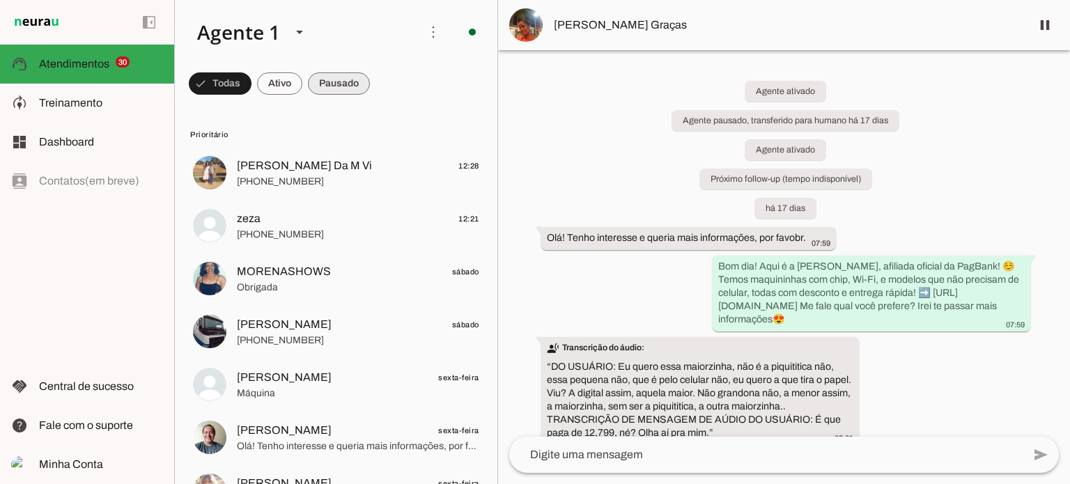
click at [251, 88] on span at bounding box center [220, 83] width 63 height 33
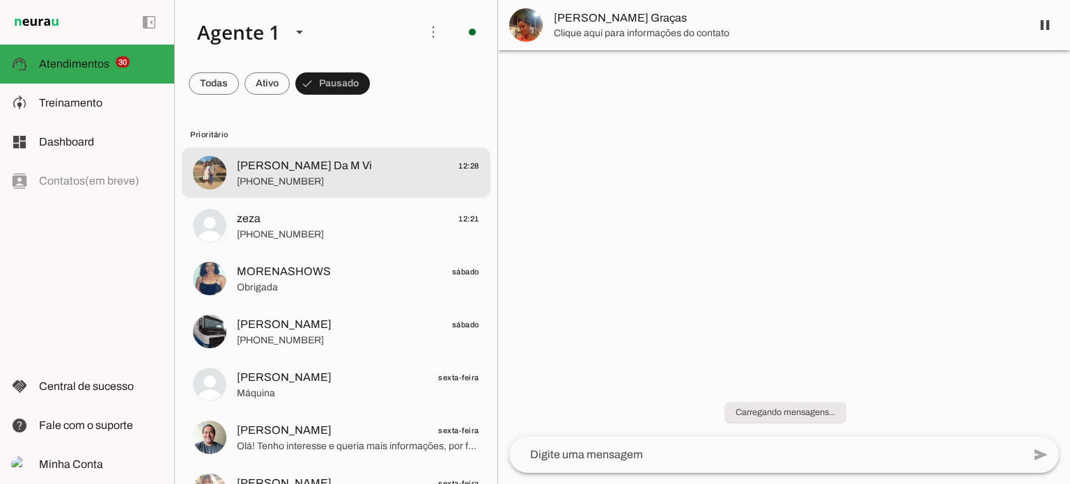
click at [373, 176] on span "[PHONE_NUMBER]" at bounding box center [358, 182] width 242 height 14
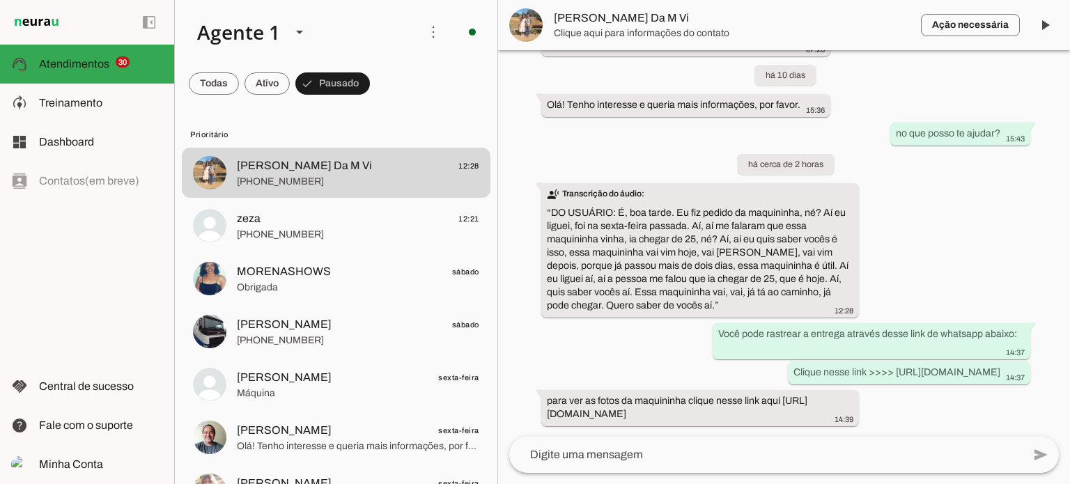
scroll to position [3144, 0]
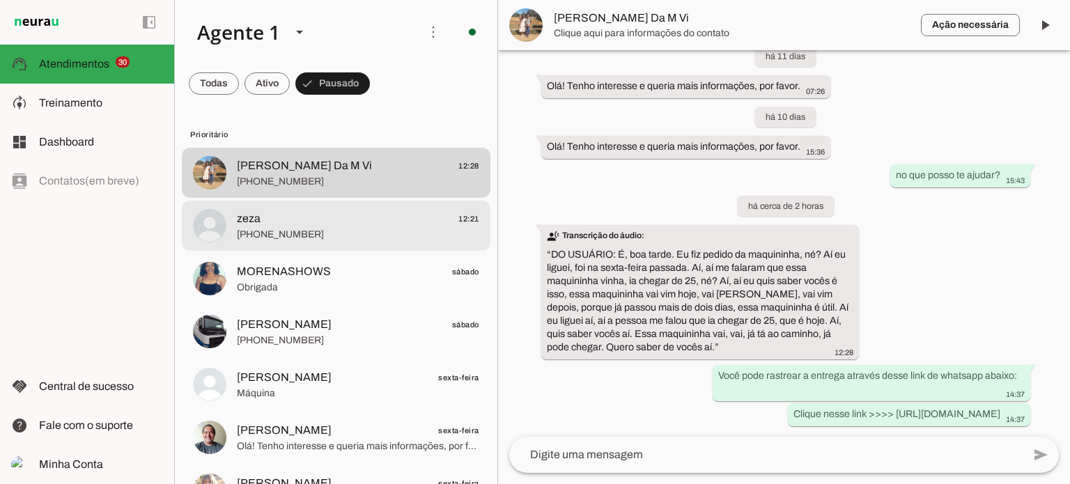
click at [376, 198] on md-item "zeza 12:21 +55 8197588833" at bounding box center [336, 173] width 308 height 50
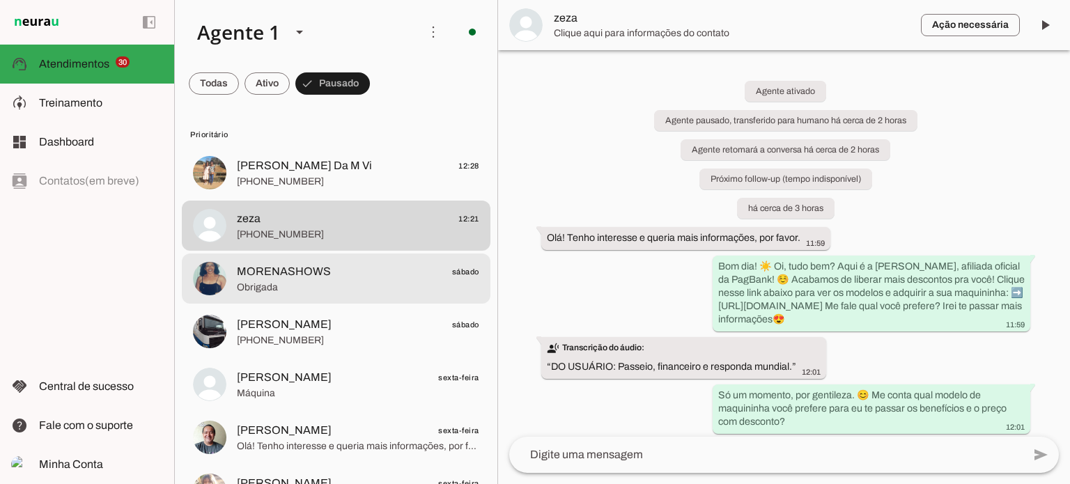
click at [374, 278] on span "MORENASHOWS sábado" at bounding box center [358, 271] width 242 height 17
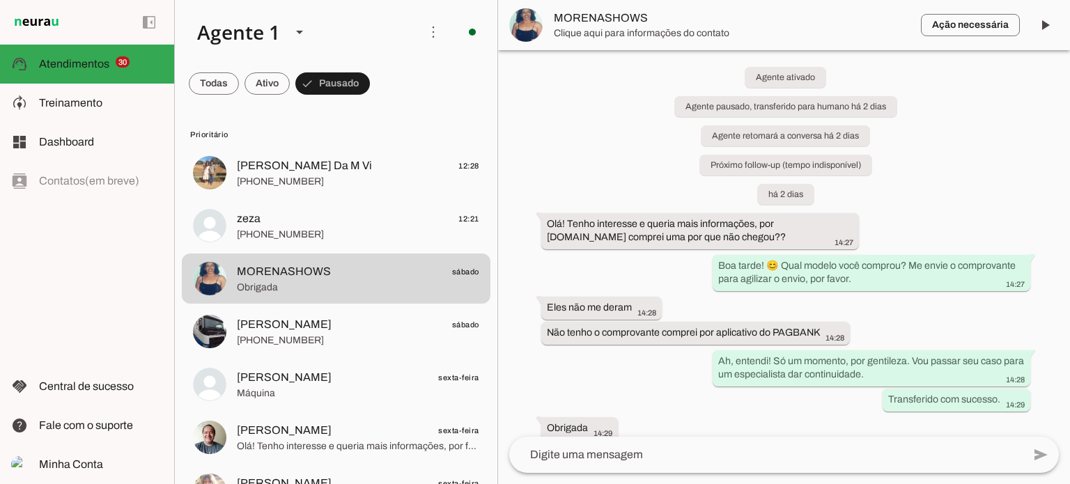
scroll to position [28, 0]
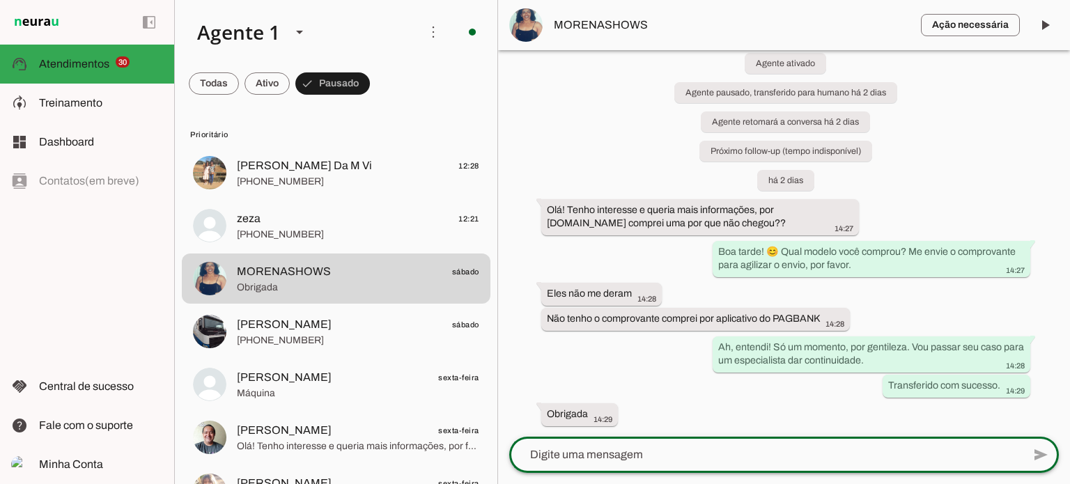
click at [664, 458] on textarea at bounding box center [765, 454] width 513 height 17
type textarea "Você pode rastrear a entrega através desse link de whatsapp abaixo: Clique ness…"
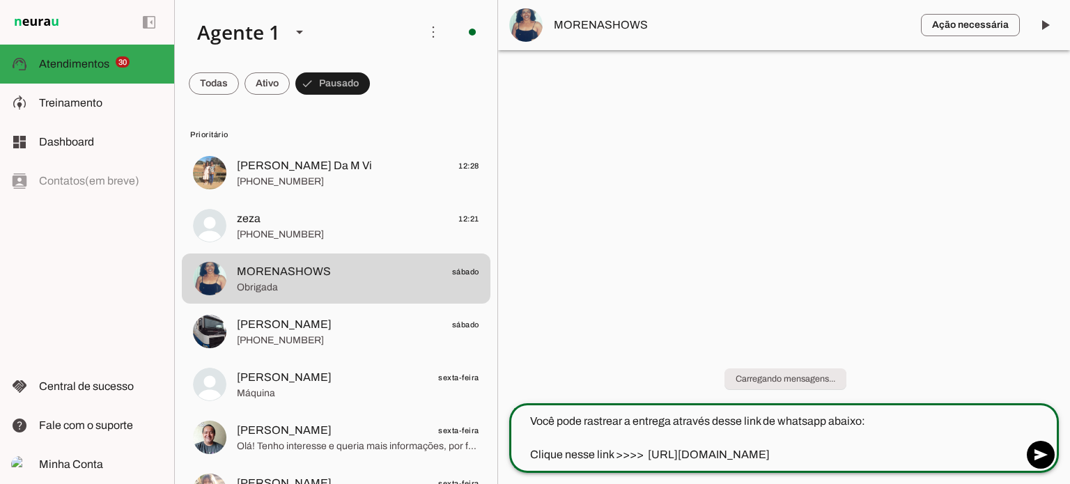
scroll to position [0, 0]
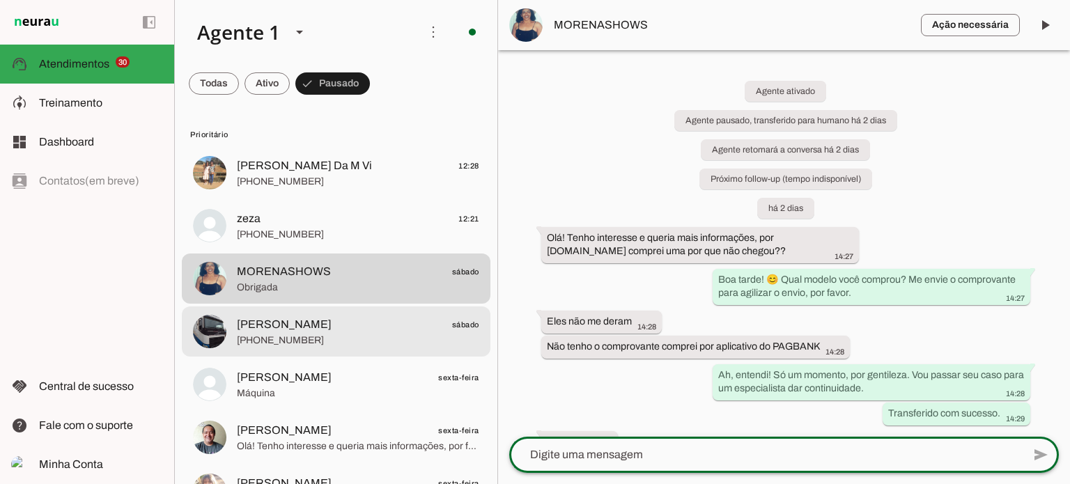
click at [330, 198] on md-item "Marcelo Brandão sábado +55 16 99783-9499" at bounding box center [336, 173] width 308 height 50
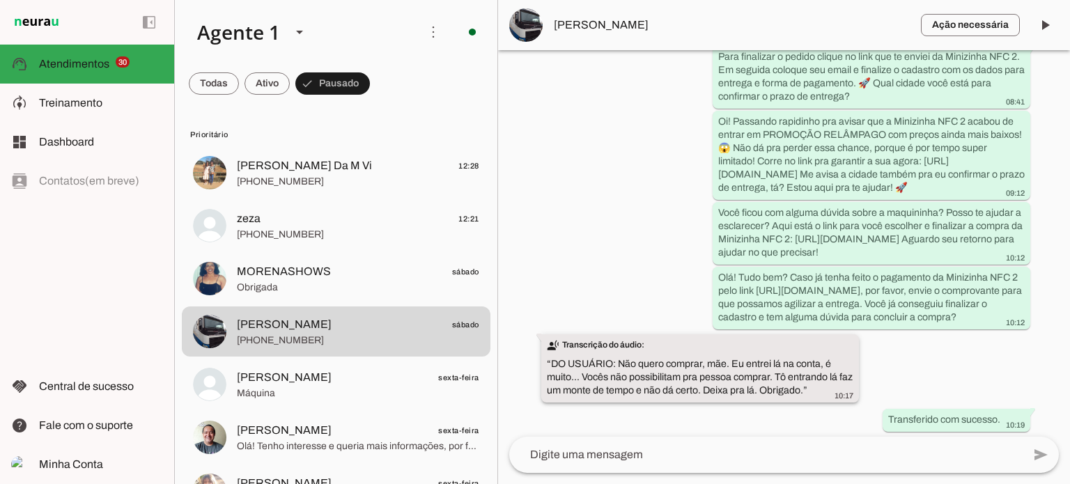
scroll to position [593, 0]
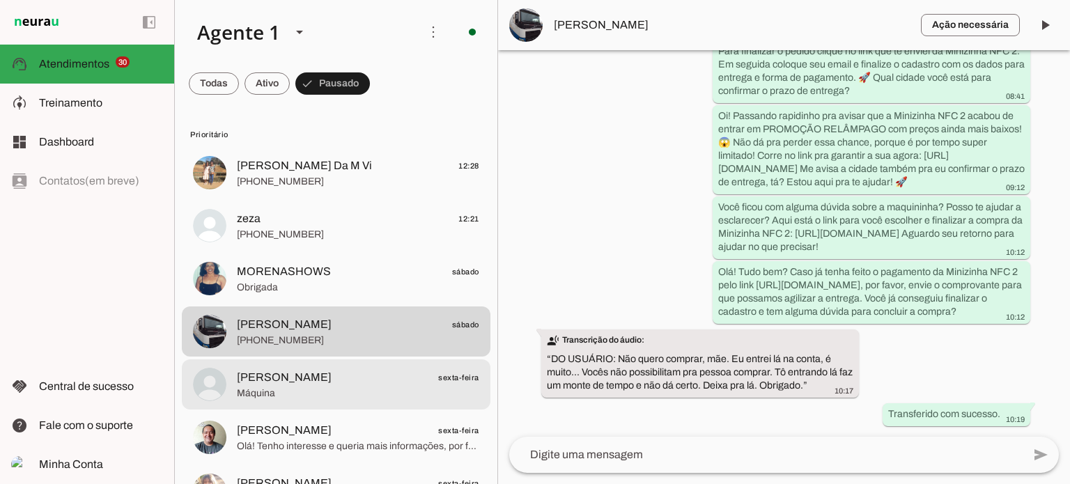
click at [398, 395] on span "Máquina" at bounding box center [358, 393] width 242 height 14
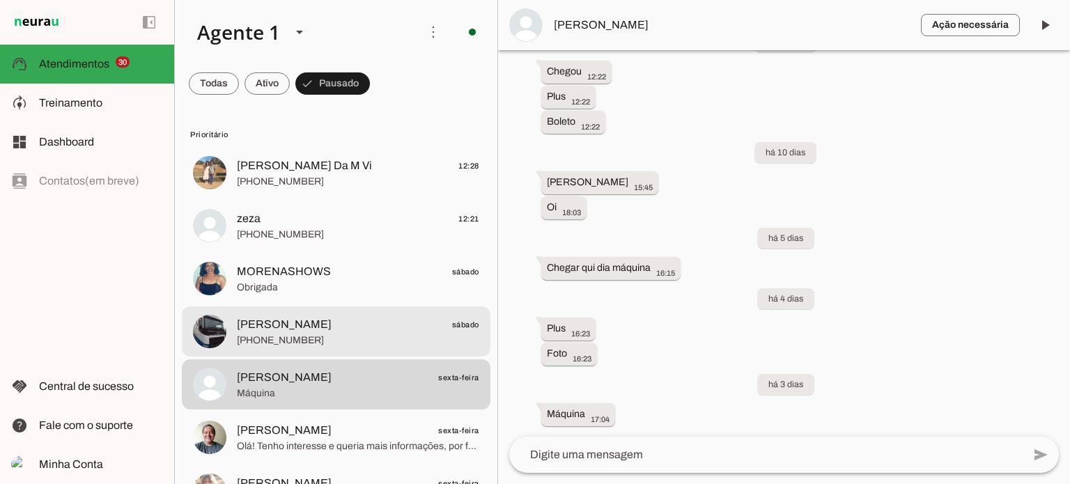
scroll to position [139, 0]
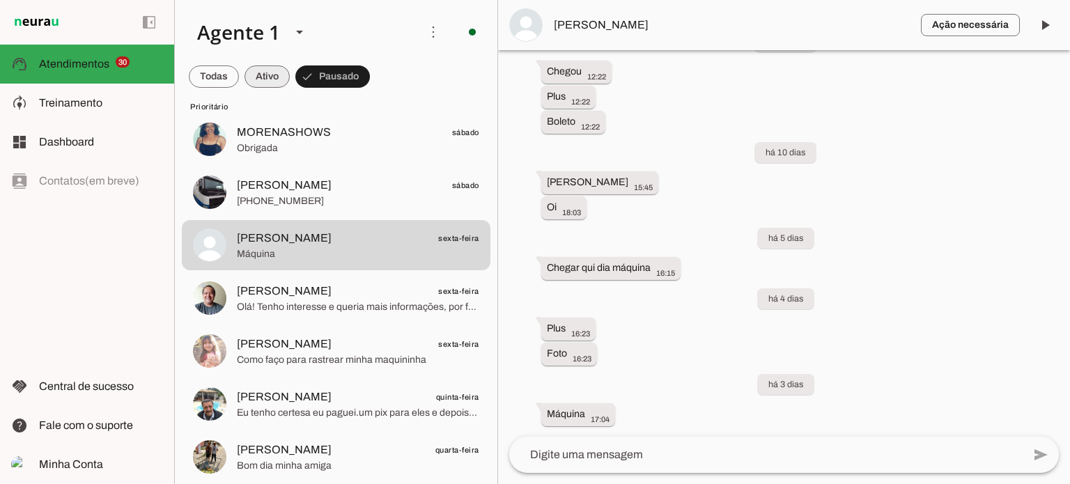
click at [239, 81] on span at bounding box center [214, 76] width 50 height 33
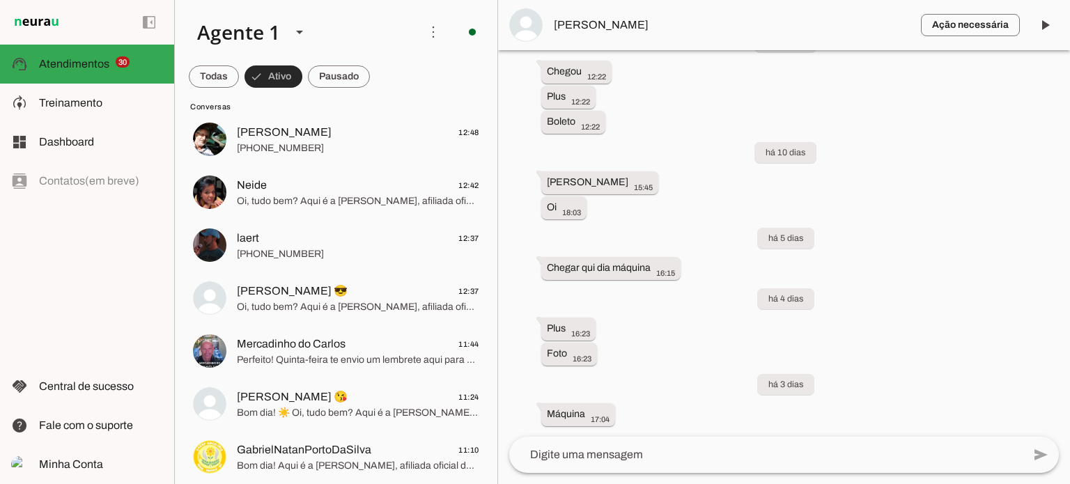
scroll to position [0, 0]
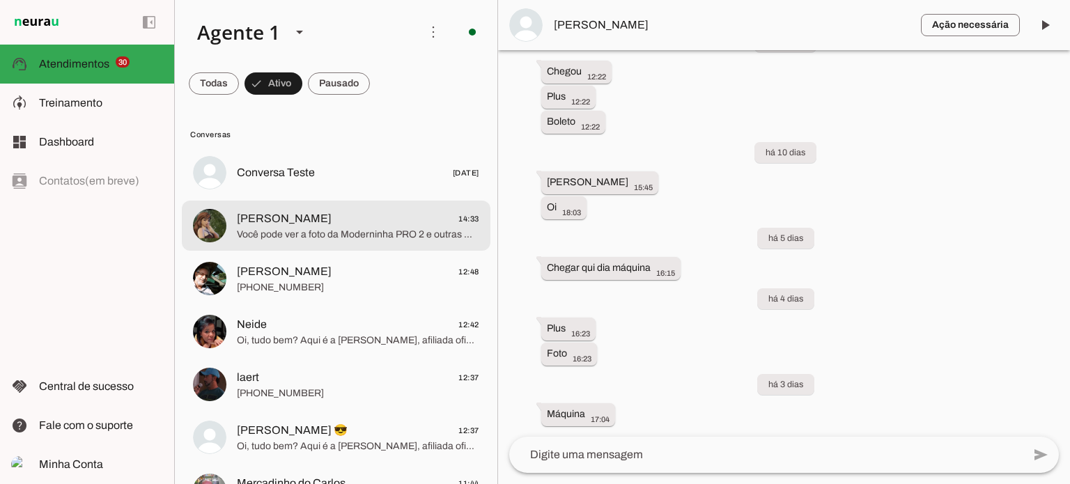
click at [379, 183] on div at bounding box center [358, 173] width 242 height 20
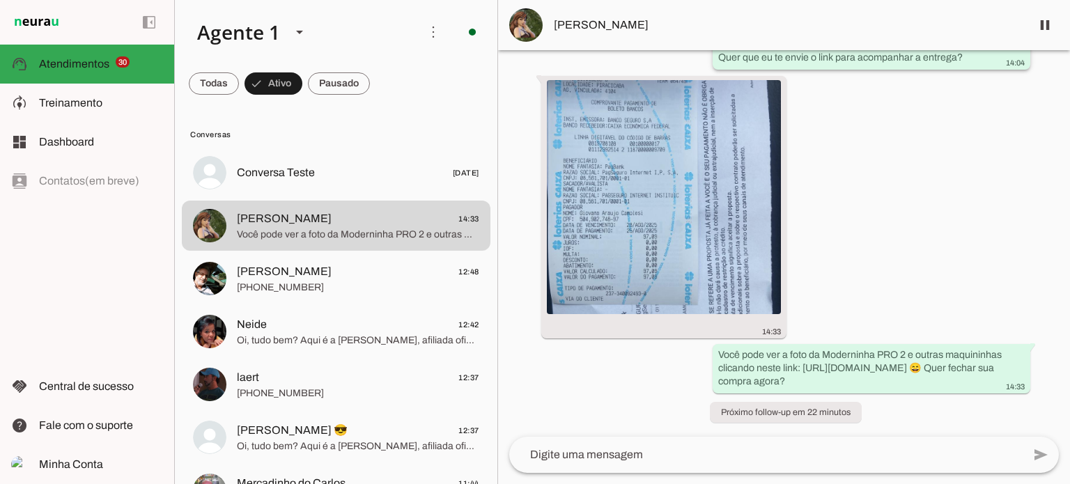
scroll to position [2728, 0]
click at [1044, 24] on span at bounding box center [1044, 24] width 33 height 33
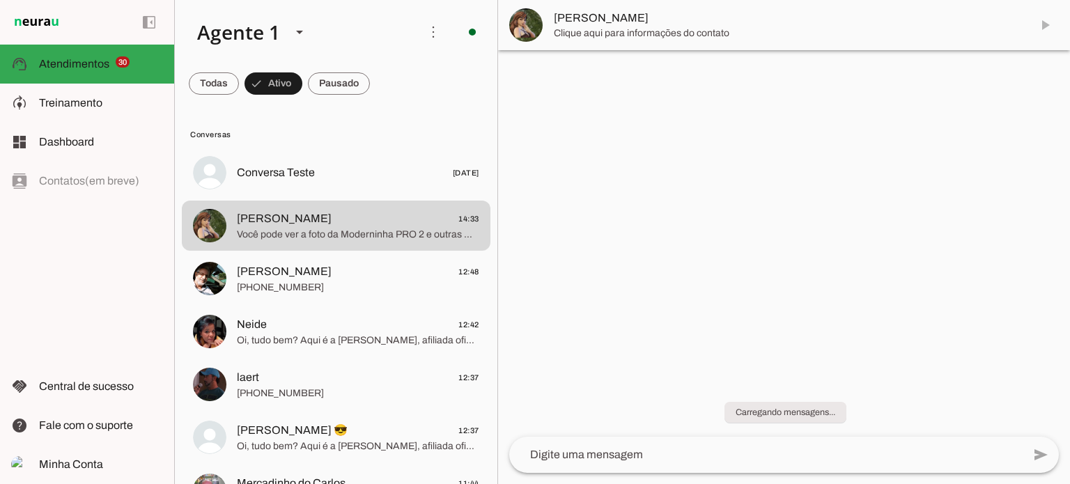
scroll to position [0, 0]
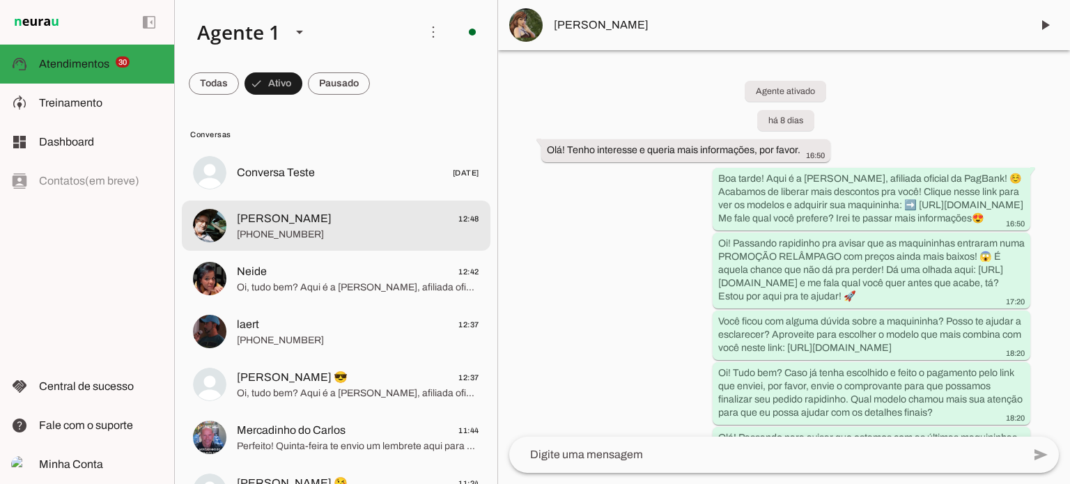
click at [404, 224] on span "Chaveiro Martins 12:48" at bounding box center [358, 218] width 242 height 17
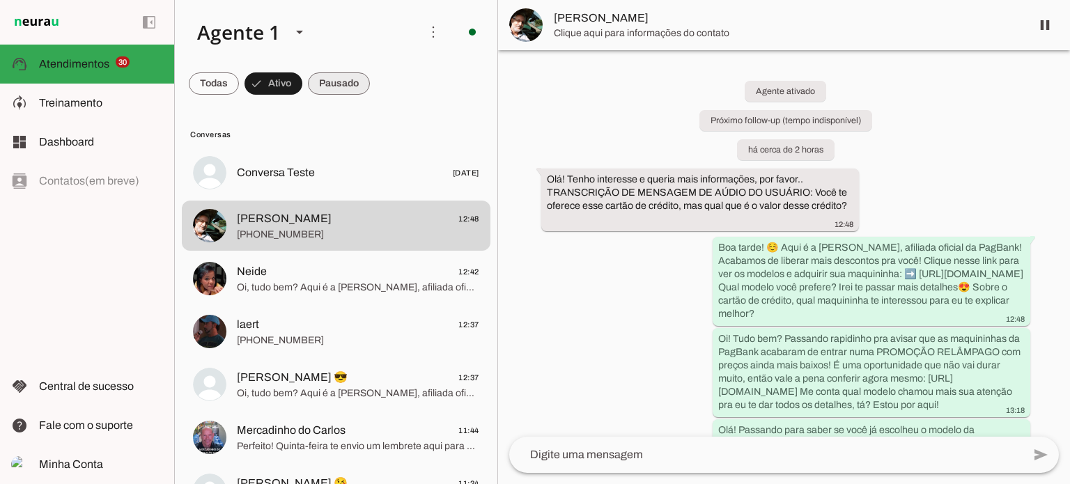
click at [239, 93] on span at bounding box center [214, 83] width 50 height 33
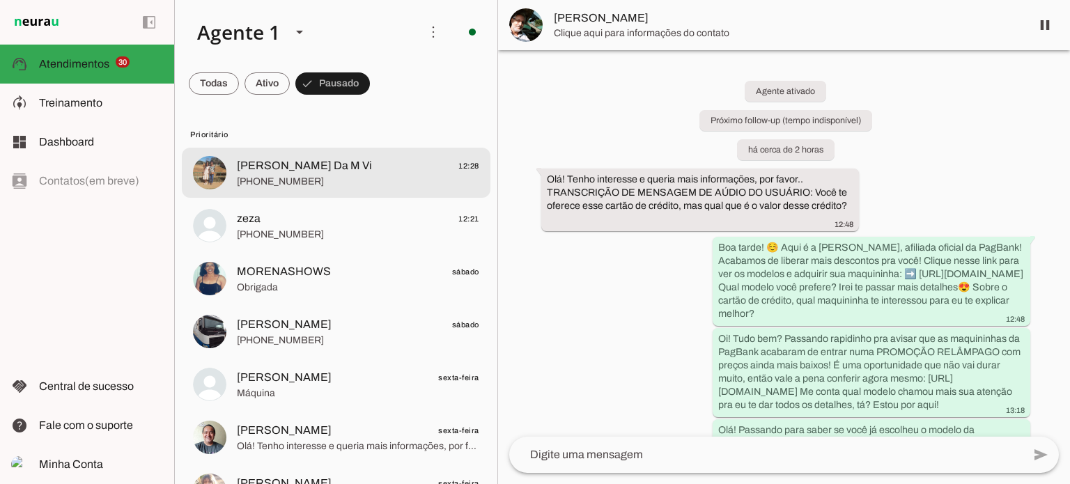
click at [350, 183] on span "[PHONE_NUMBER]" at bounding box center [358, 182] width 242 height 14
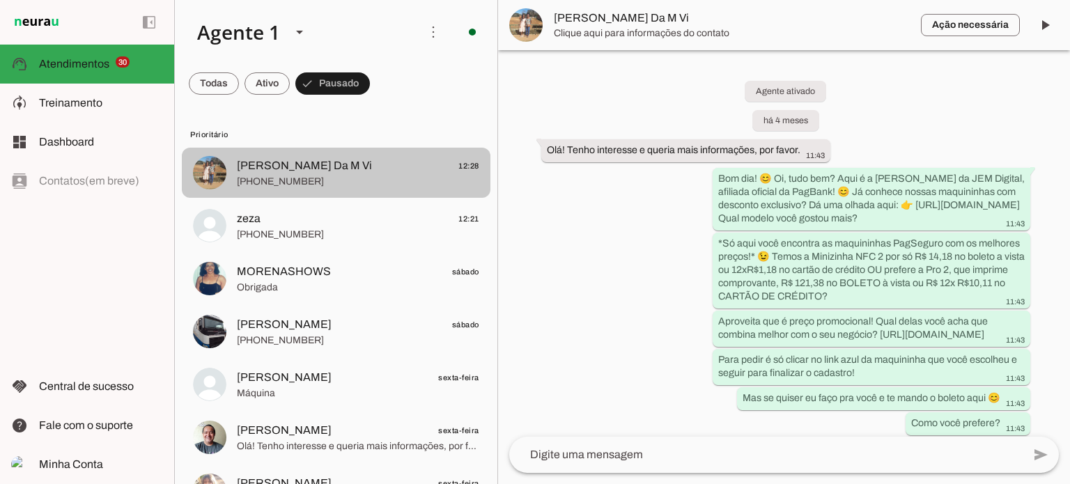
scroll to position [3144, 0]
